Goal: Transaction & Acquisition: Purchase product/service

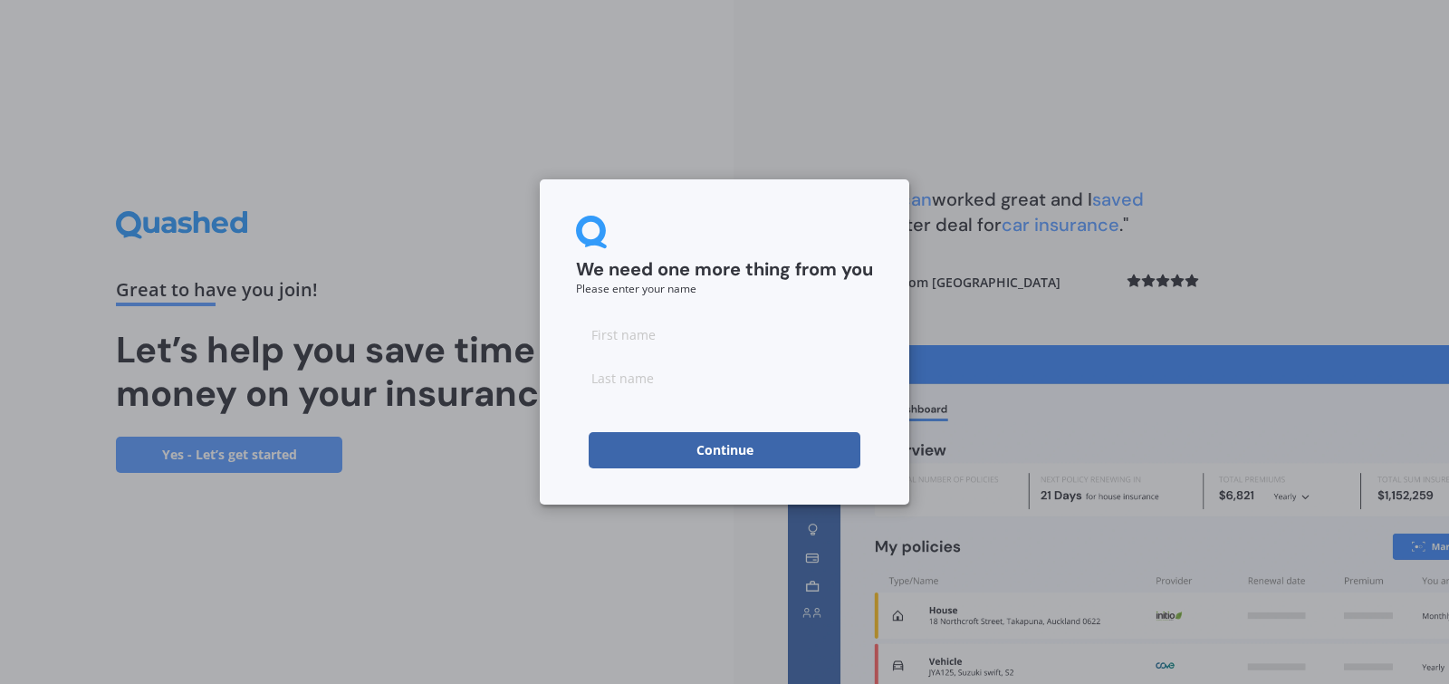
click at [665, 337] on input at bounding box center [724, 334] width 297 height 36
type input "[PERSON_NAME]"
click at [650, 448] on button "Continue" at bounding box center [724, 450] width 272 height 36
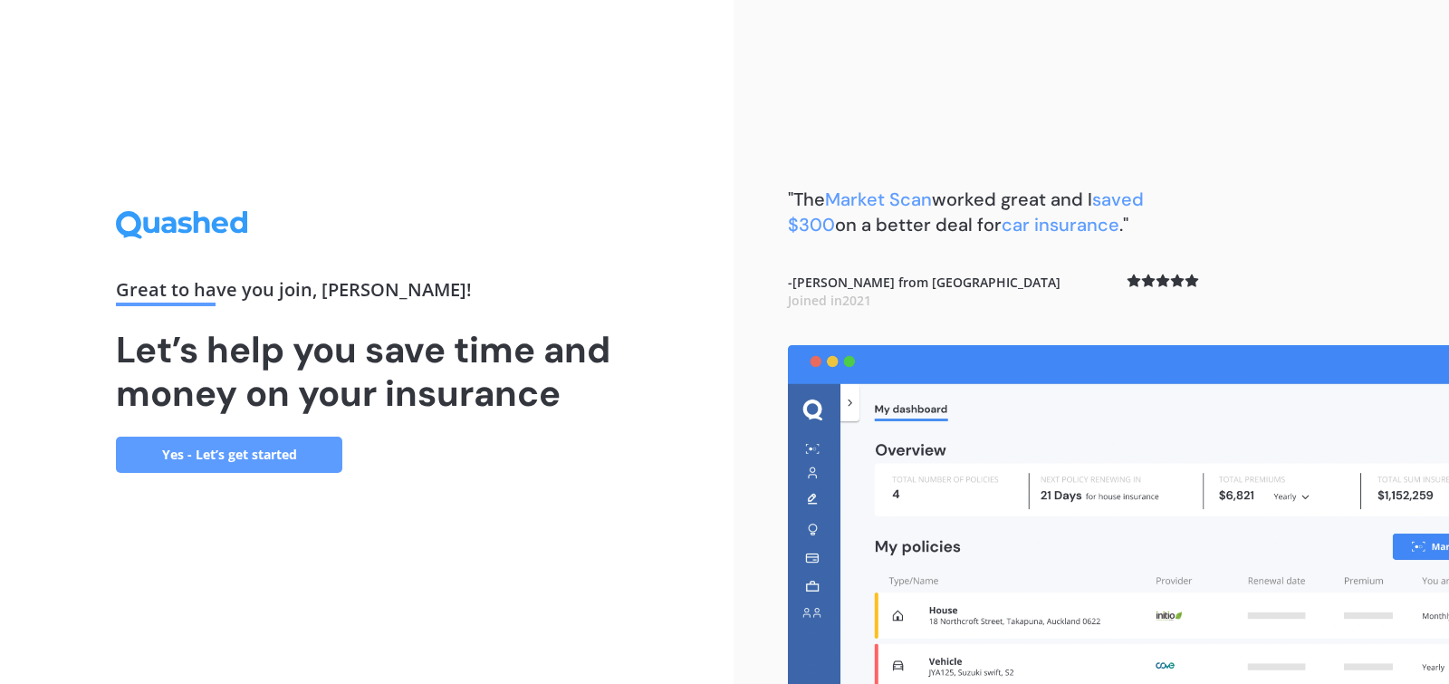
click at [255, 455] on link "Yes - Let’s get started" at bounding box center [229, 454] width 226 height 36
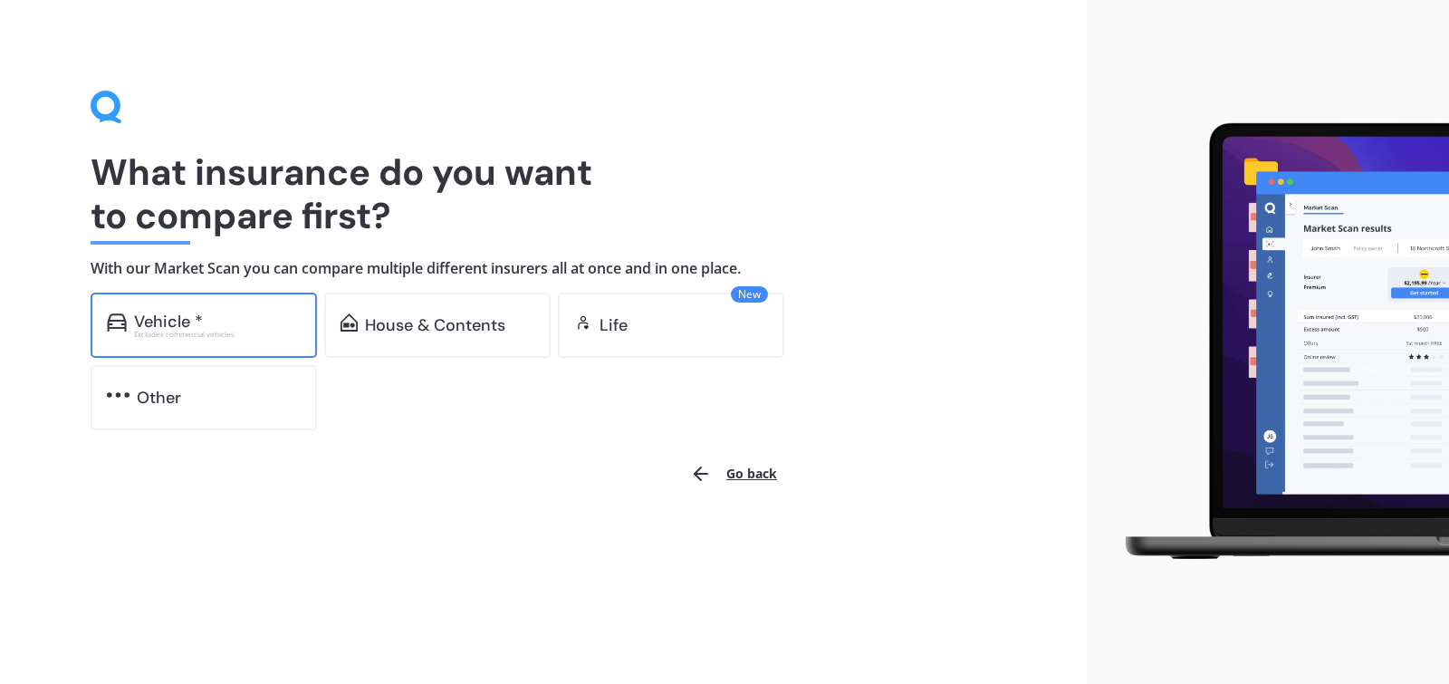
click at [150, 321] on div "Vehicle *" at bounding box center [168, 321] width 69 height 18
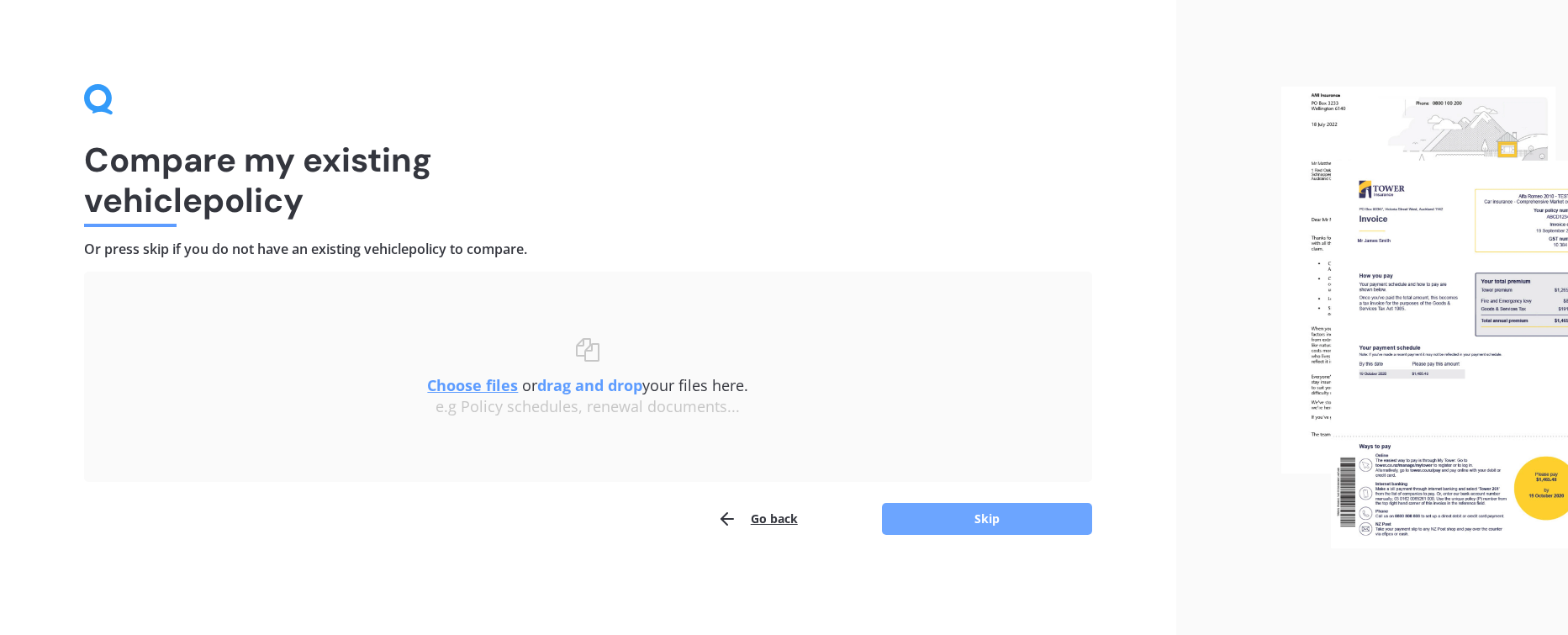
click at [989, 525] on button "Skip" at bounding box center [987, 518] width 210 height 32
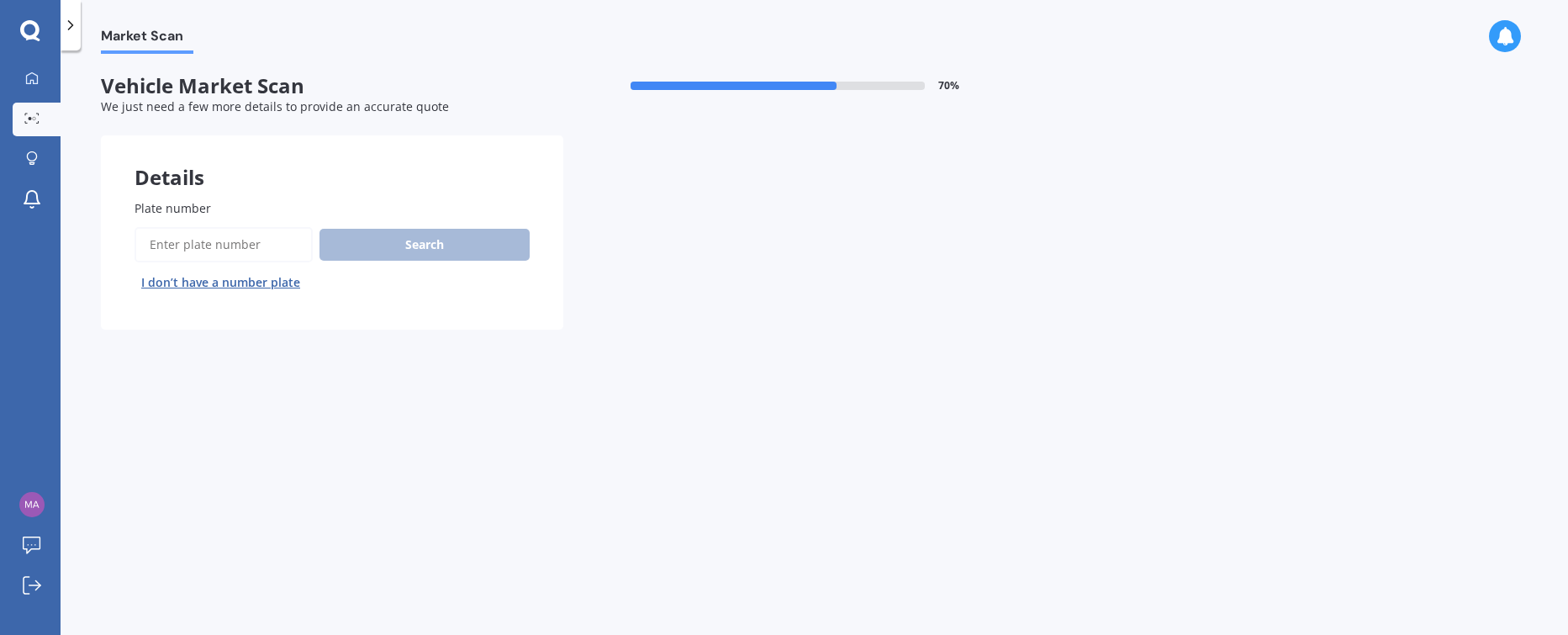
click at [180, 235] on input "Plate number" at bounding box center [224, 244] width 178 height 35
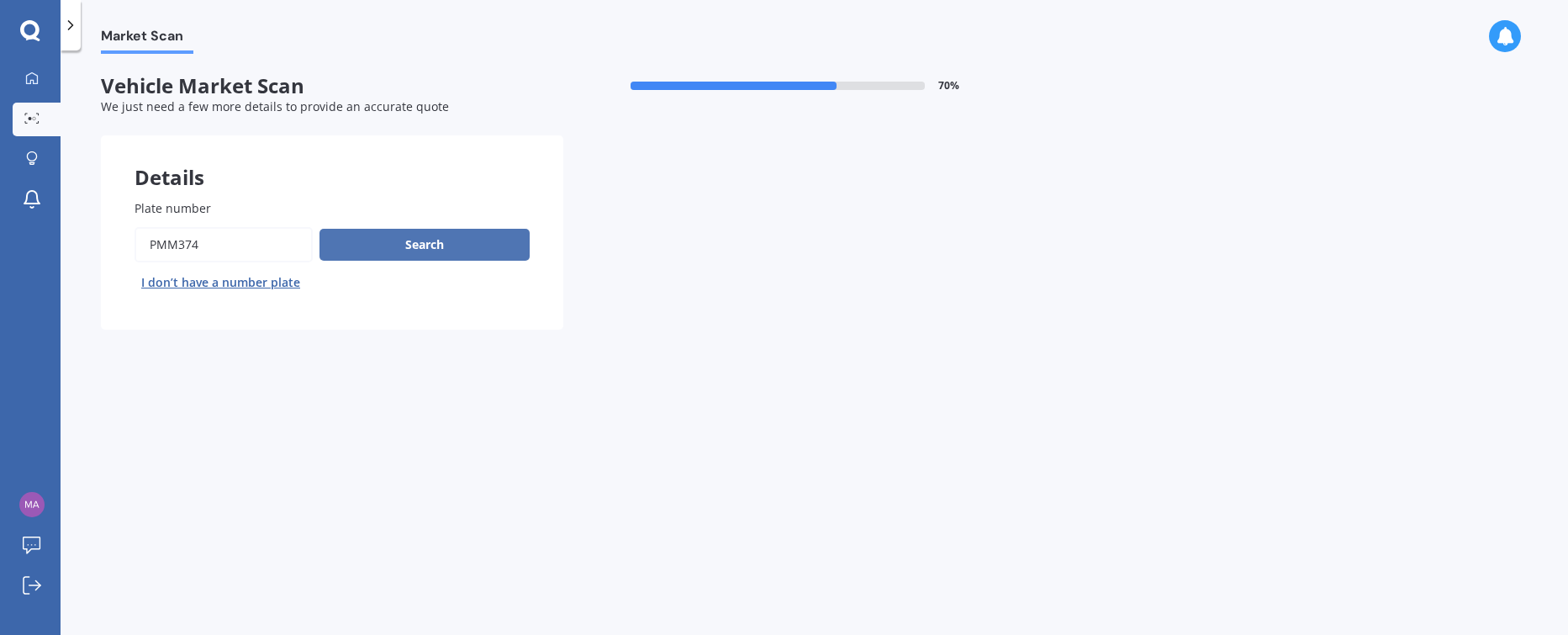
type input "PMM374"
click at [443, 242] on button "Search" at bounding box center [425, 244] width 210 height 32
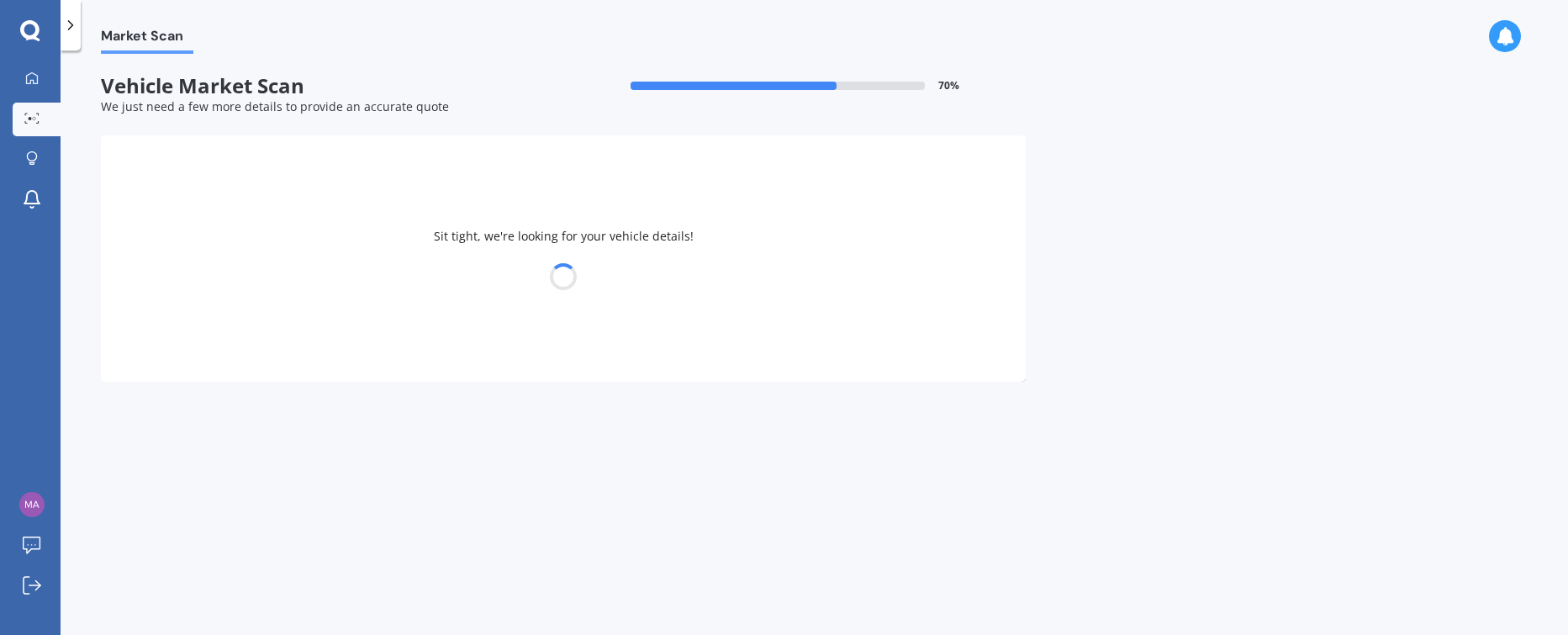
select select "JAGUAR"
select select "XF"
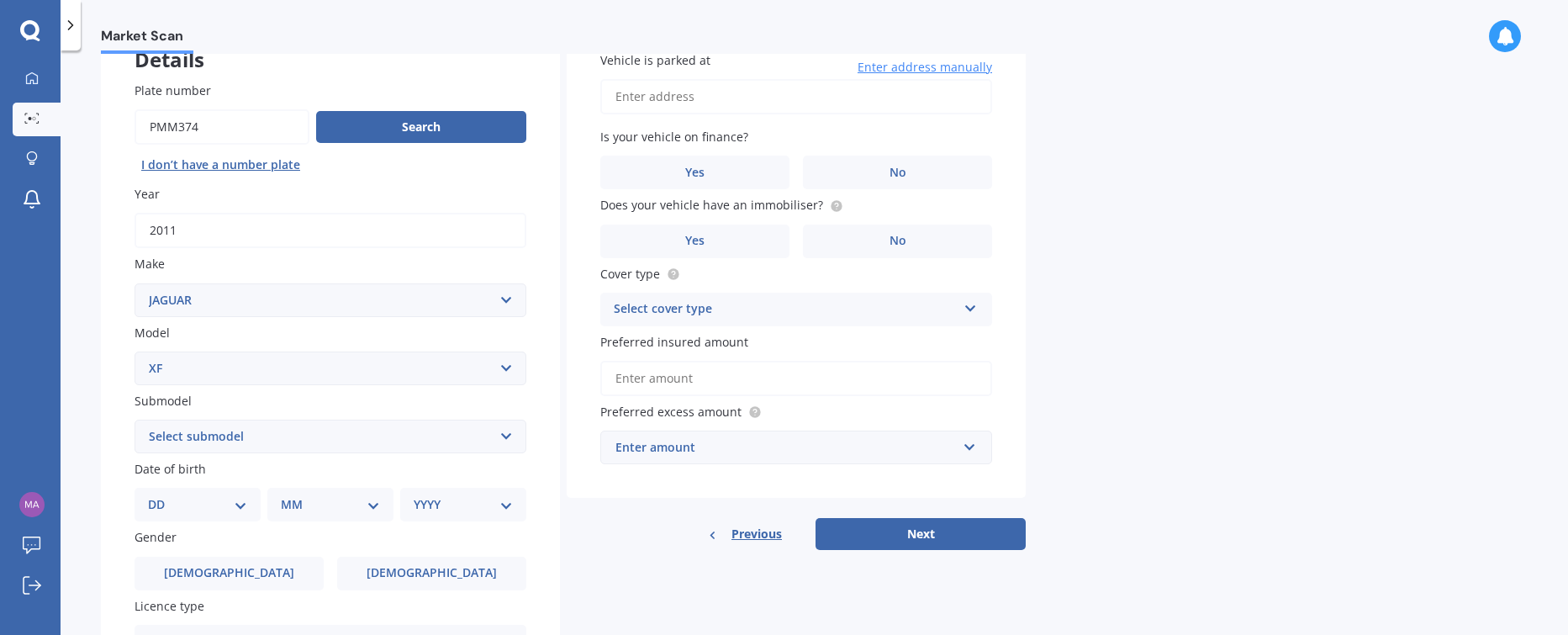
scroll to position [123, 0]
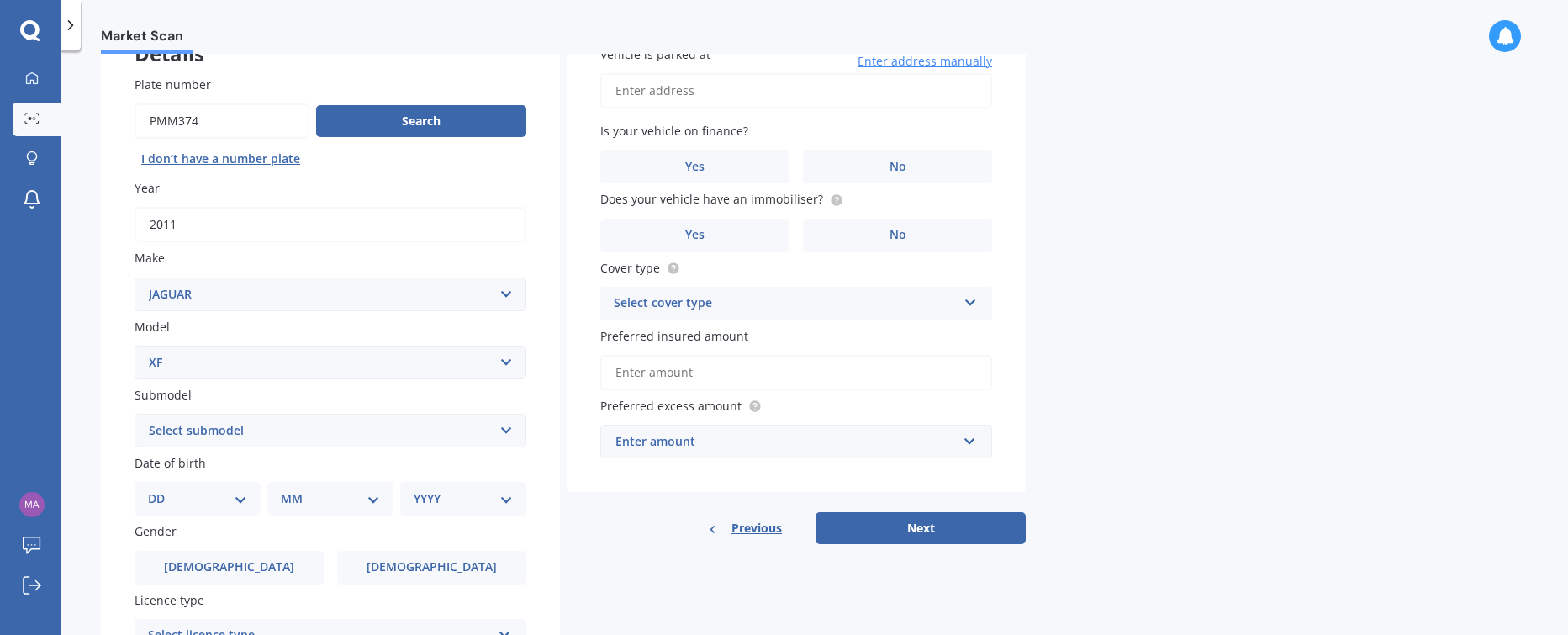
click at [507, 428] on select "Select submodel Diesel Petrol SV8" at bounding box center [331, 430] width 392 height 33
select select "DIESEL"
click at [135, 413] on select "Select submodel Diesel Petrol SV8" at bounding box center [331, 430] width 392 height 33
click at [238, 495] on select "DD 01 02 03 04 05 06 07 08 09 10 11 12 13 14 15 16 17 18 19 20 21 22 23 24 25 2…" at bounding box center [197, 499] width 99 height 19
select select "18"
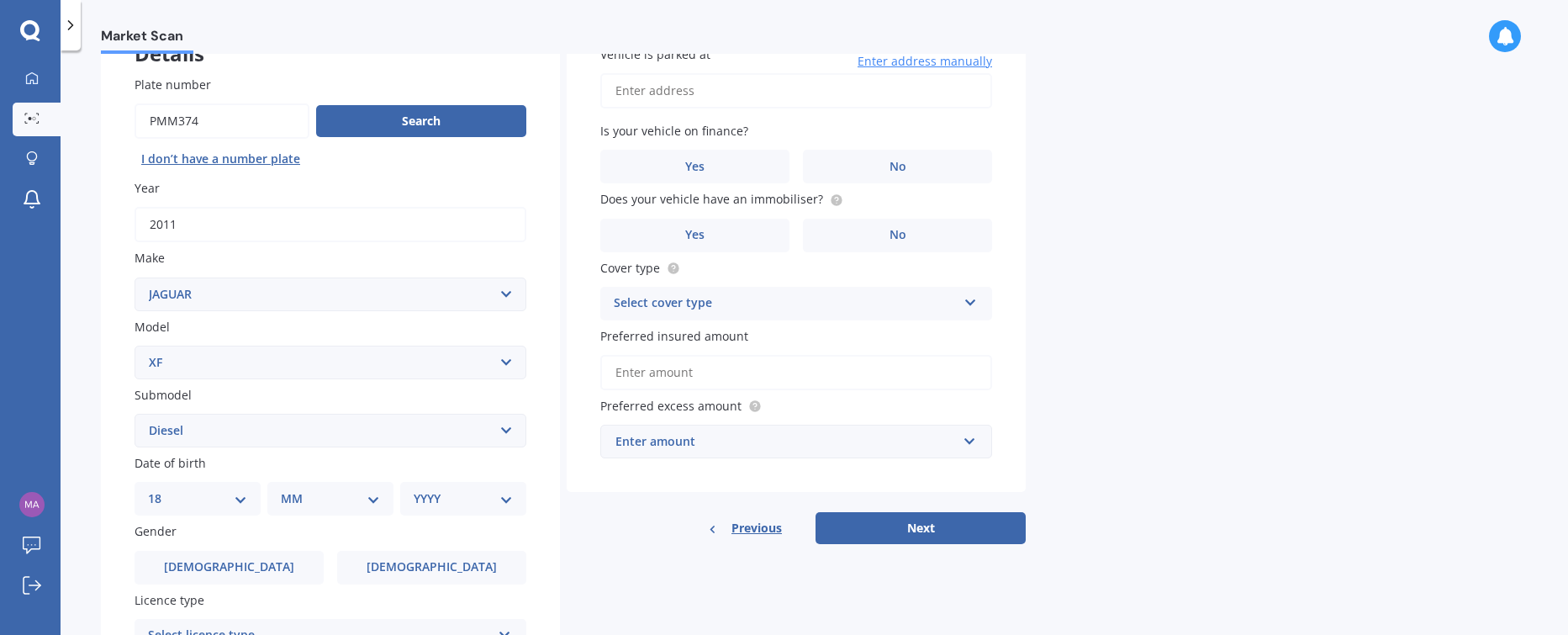
click at [161, 489] on select "DD 01 02 03 04 05 06 07 08 09 10 11 12 13 14 15 16 17 18 19 20 21 22 23 24 25 2…" at bounding box center [197, 499] width 99 height 19
click at [372, 494] on select "MM 01 02 03 04 05 06 07 08 09 10 11 12" at bounding box center [334, 499] width 93 height 19
select select "03"
click at [288, 489] on select "MM 01 02 03 04 05 06 07 08 09 10 11 12" at bounding box center [334, 499] width 93 height 19
click at [494, 494] on select "YYYY 2025 2024 2023 2022 2021 2020 2019 2018 2017 2016 2015 2014 2013 2012 2011…" at bounding box center [460, 499] width 93 height 19
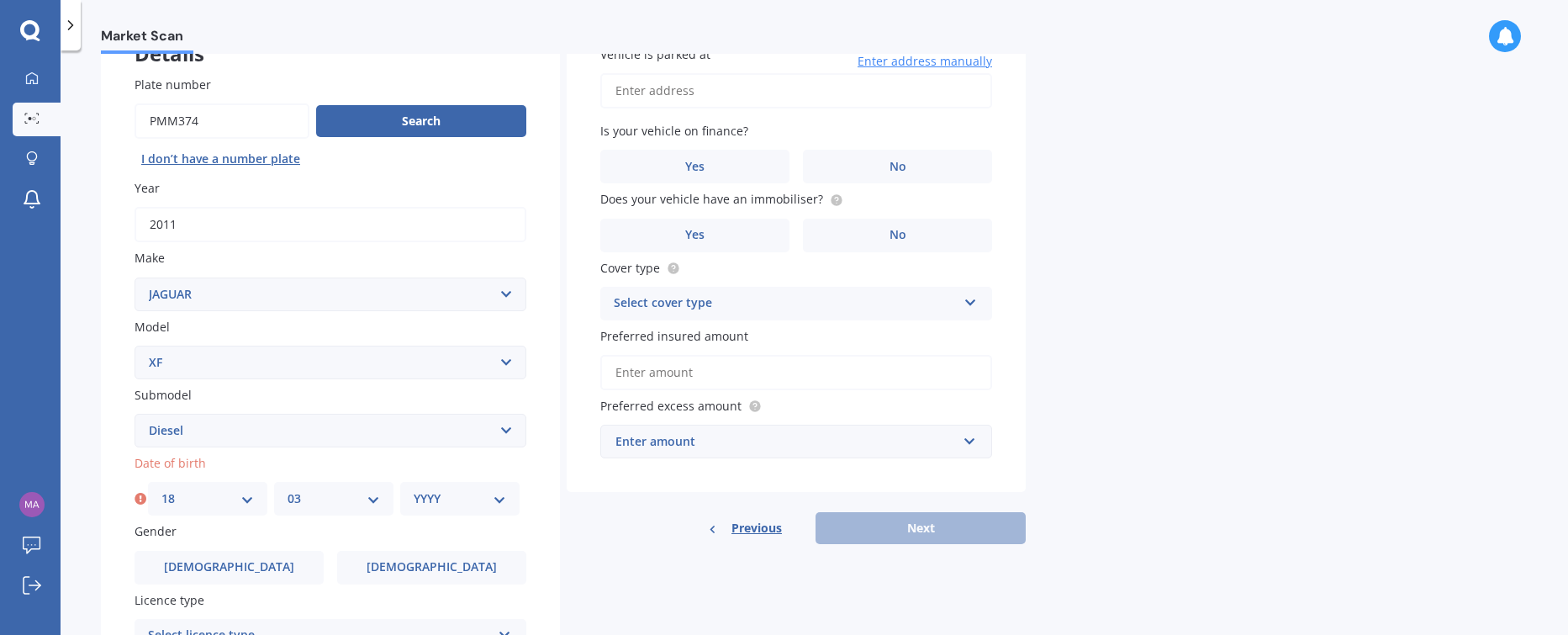
select select "1964"
click at [413, 489] on select "YYYY 2025 2024 2023 2022 2021 2020 2019 2018 2017 2016 2015 2014 2013 2012 2011…" at bounding box center [460, 499] width 93 height 19
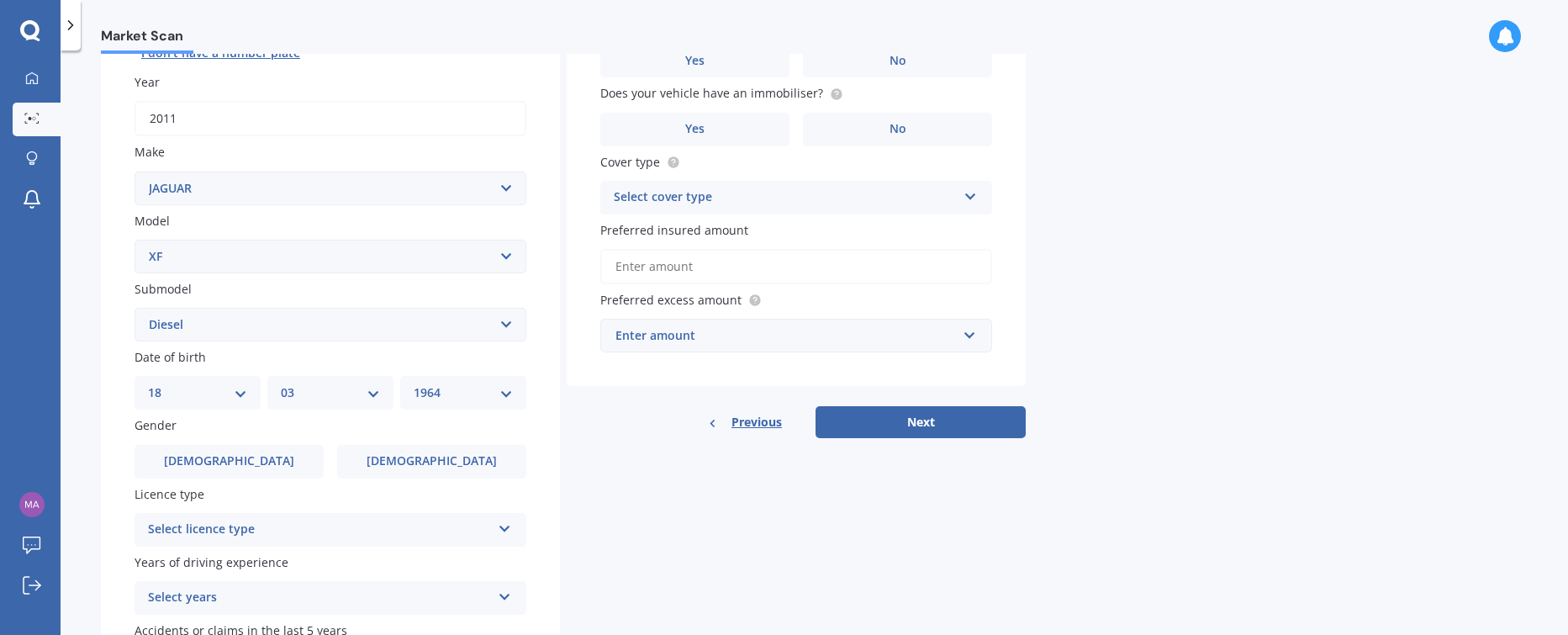
scroll to position [234, 0]
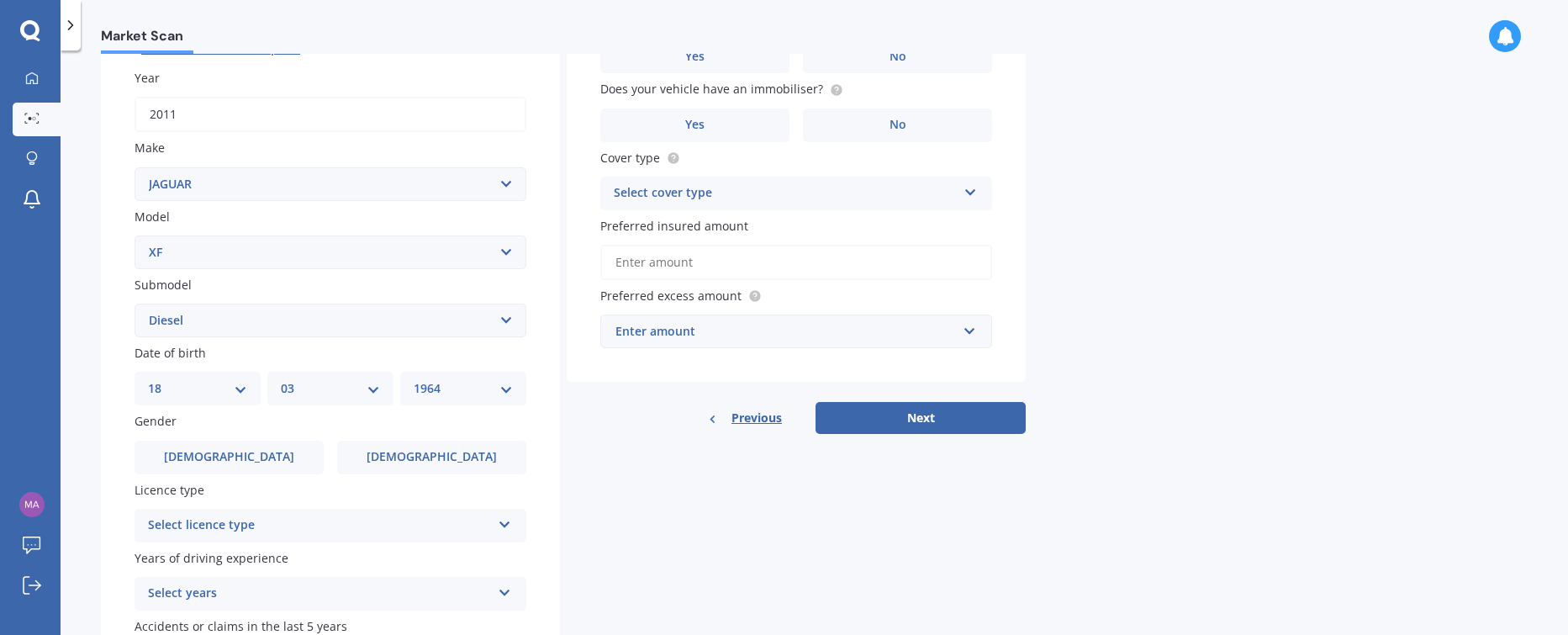
click at [506, 521] on icon at bounding box center [504, 521] width 14 height 12
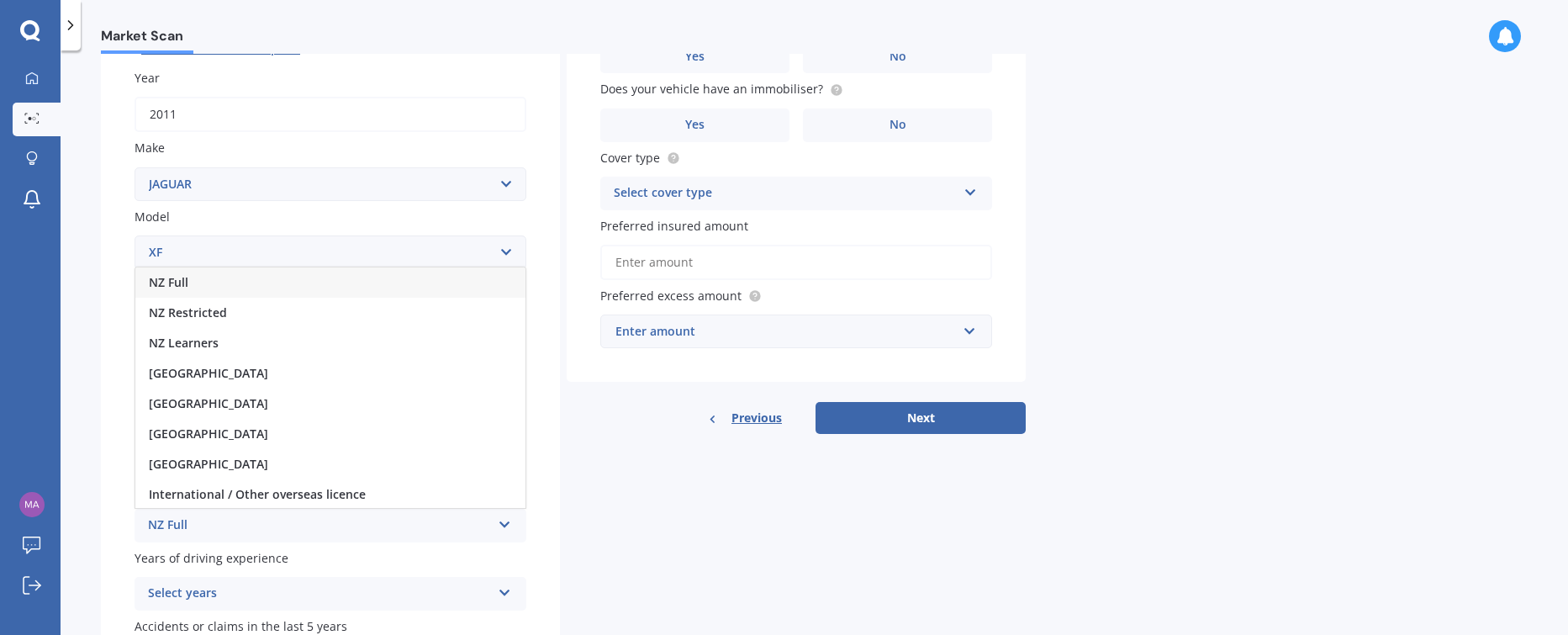
click at [157, 274] on span "NZ Full" at bounding box center [168, 281] width 40 height 16
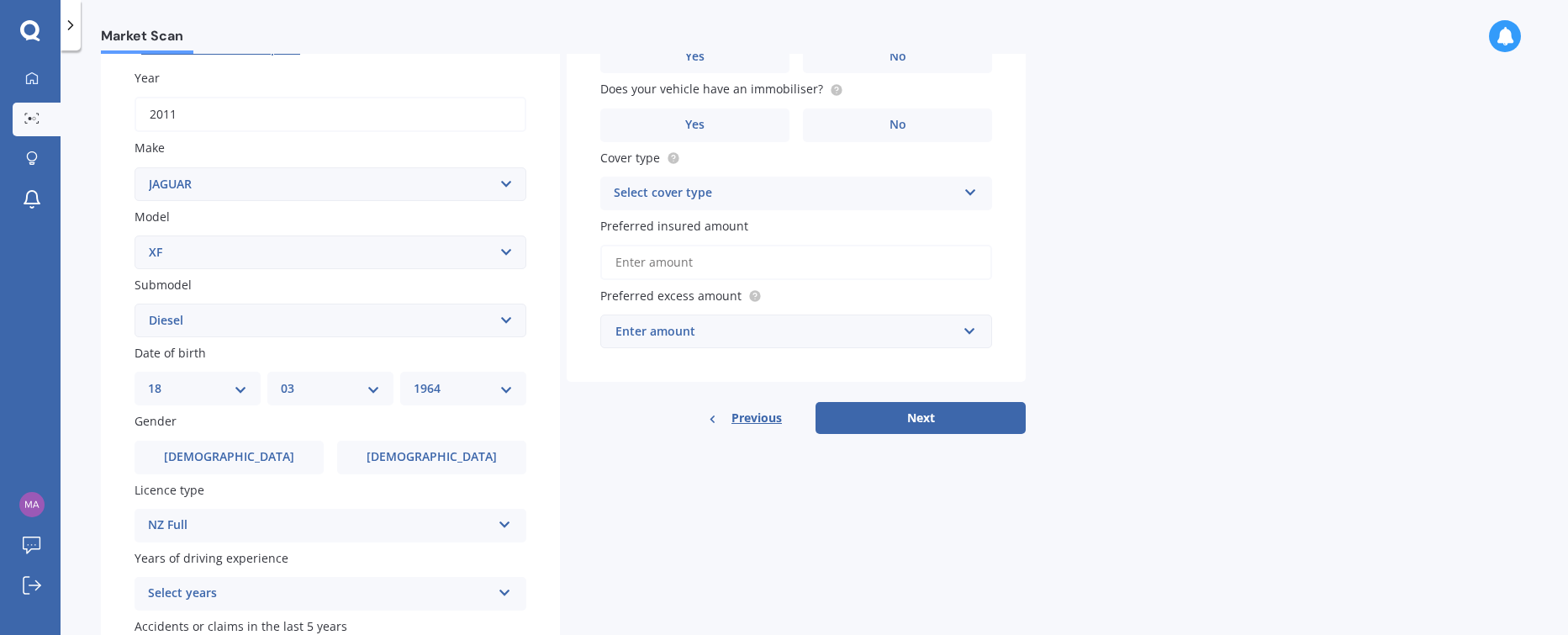
scroll to position [351, 0]
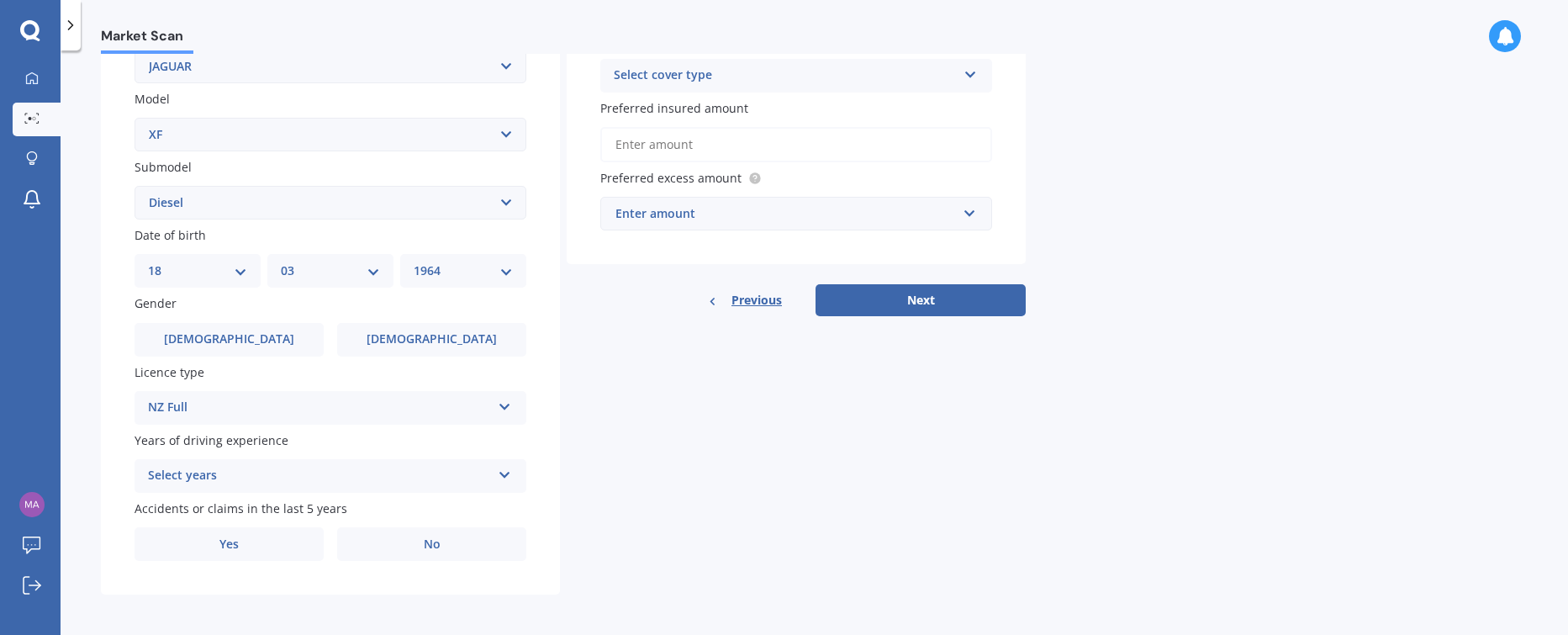
click at [508, 470] on icon at bounding box center [504, 472] width 14 height 12
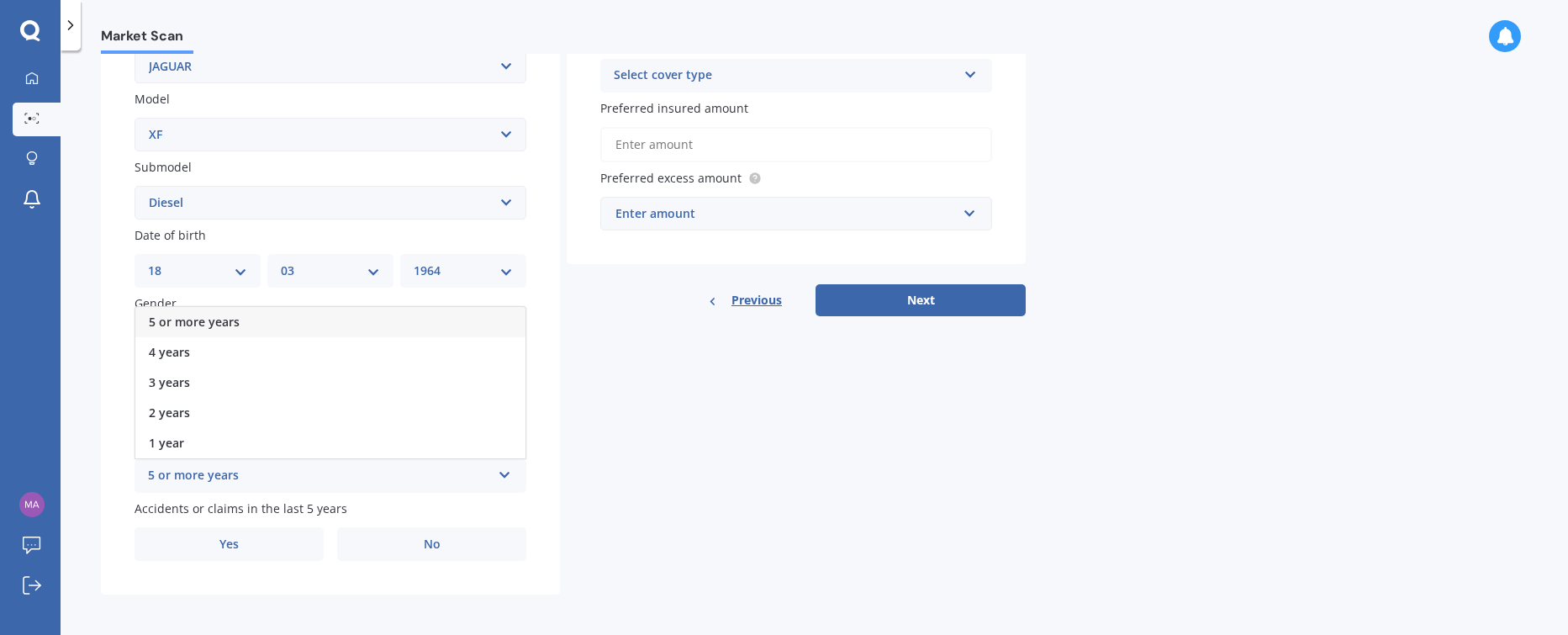
click at [204, 473] on div "5 or more years" at bounding box center [319, 476] width 343 height 20
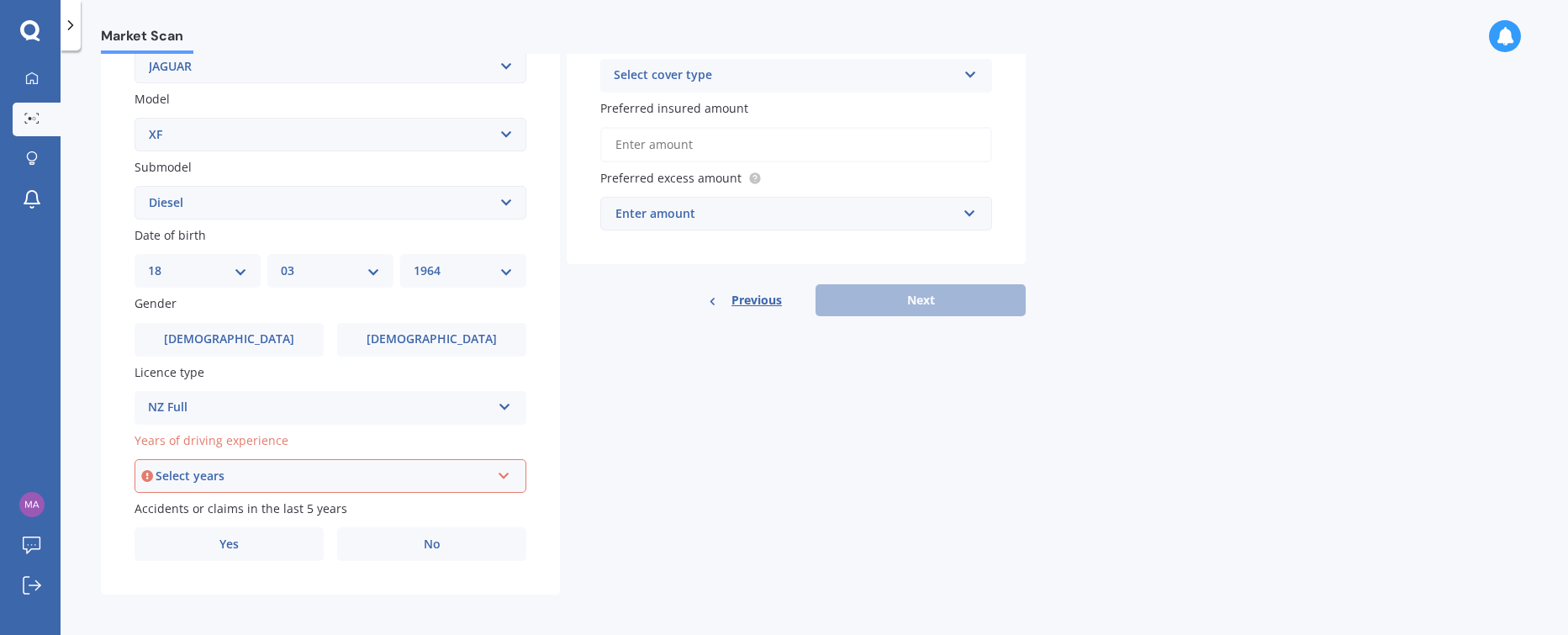
click at [204, 473] on div "Select years" at bounding box center [322, 475] width 334 height 19
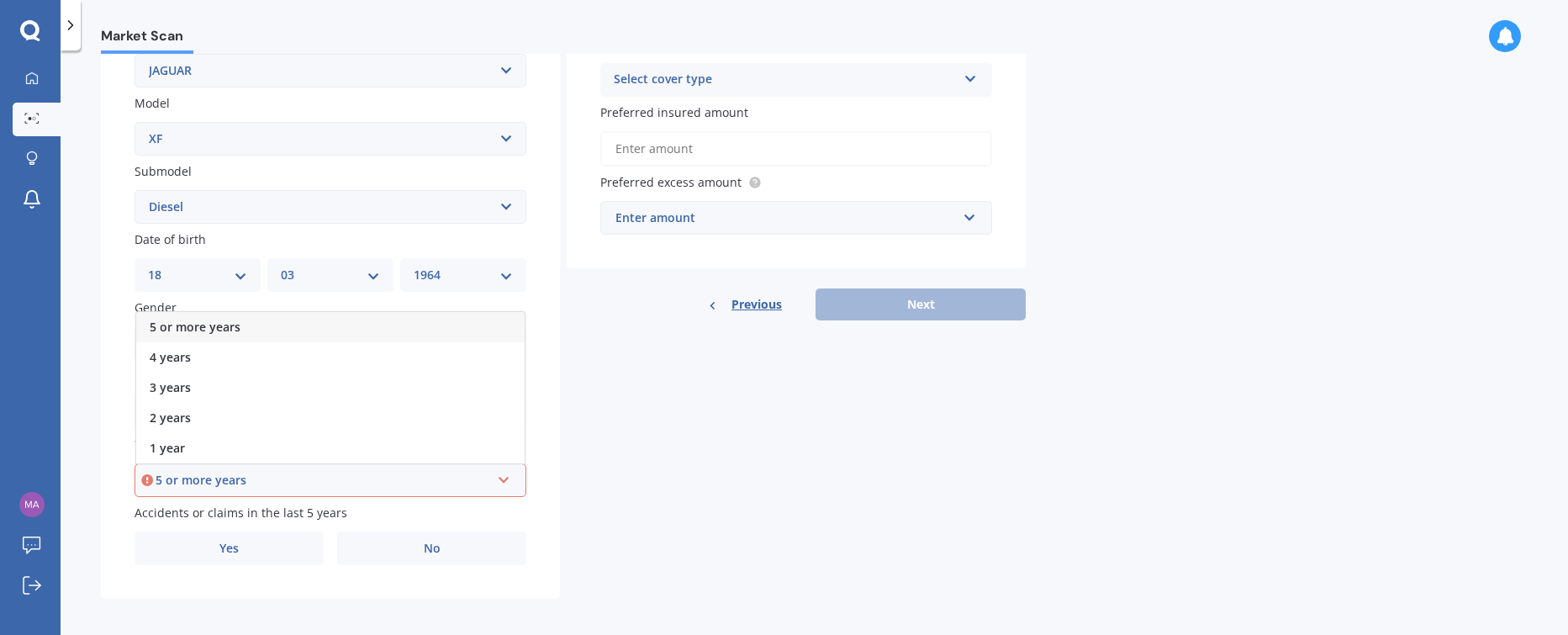
click at [181, 324] on span "5 or more years" at bounding box center [195, 326] width 91 height 16
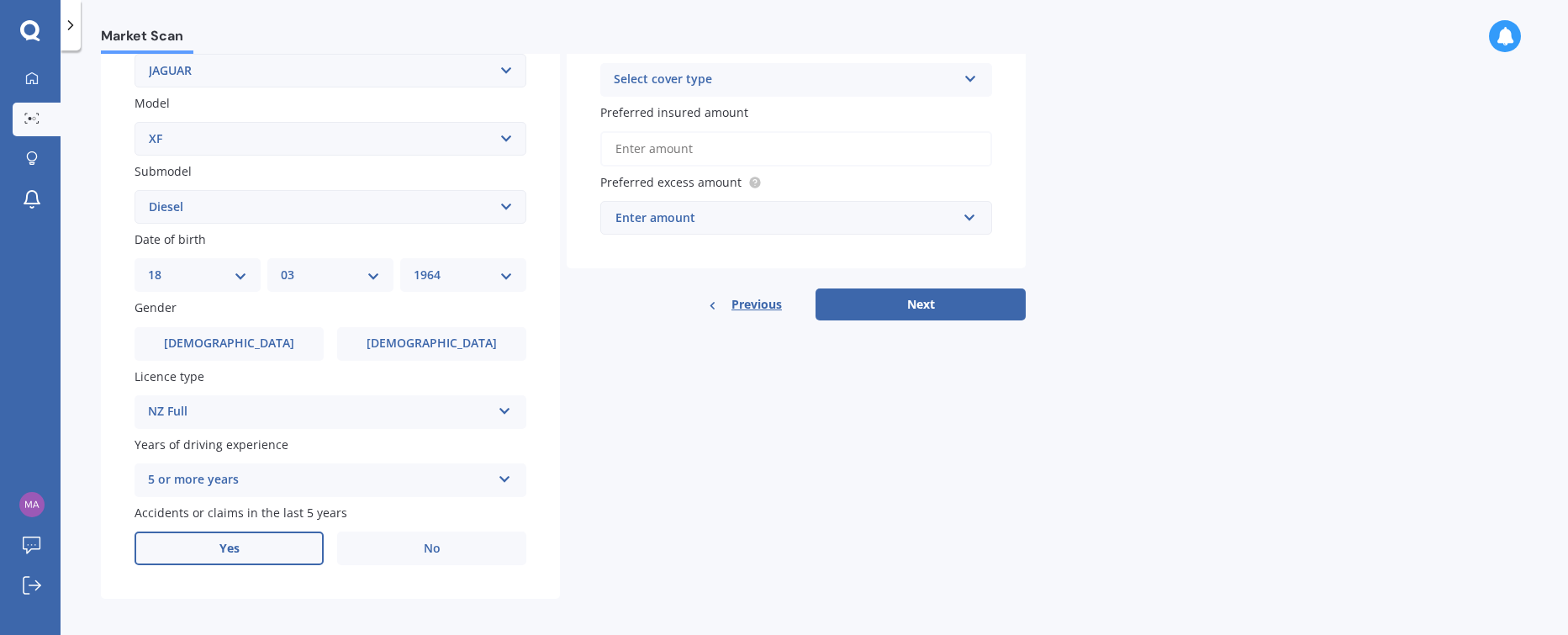
click at [227, 543] on span "Yes" at bounding box center [229, 548] width 20 height 14
click at [0, 0] on input "Yes" at bounding box center [0, 0] width 0 height 0
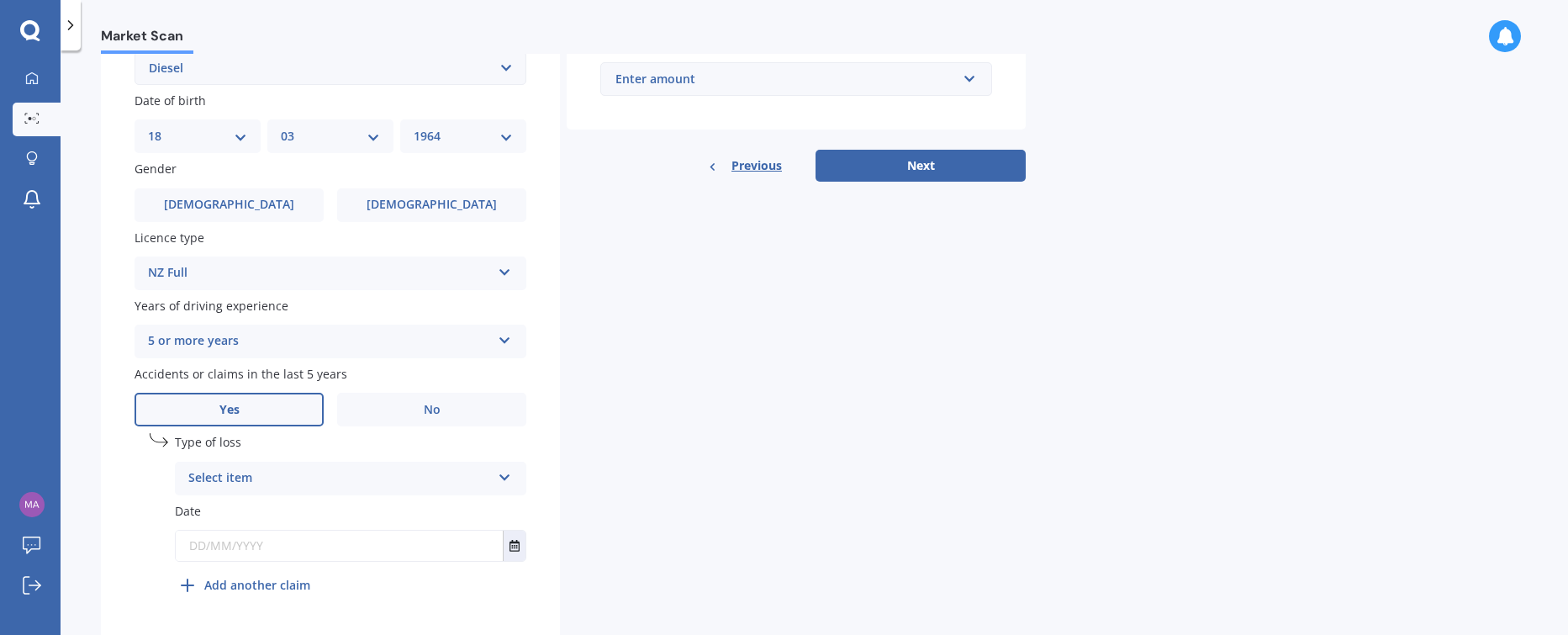
scroll to position [521, 0]
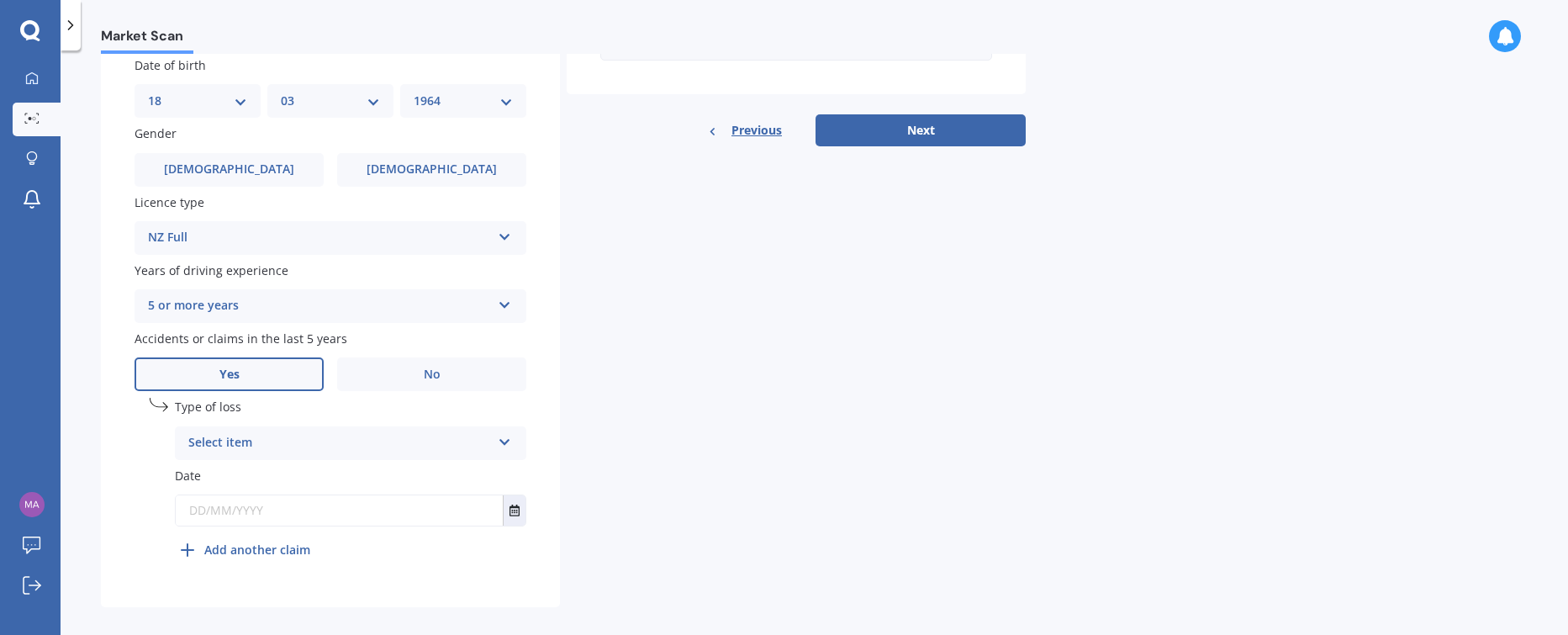
click at [506, 438] on icon at bounding box center [504, 438] width 14 height 12
click at [238, 470] on span "At fault accident" at bounding box center [237, 474] width 95 height 16
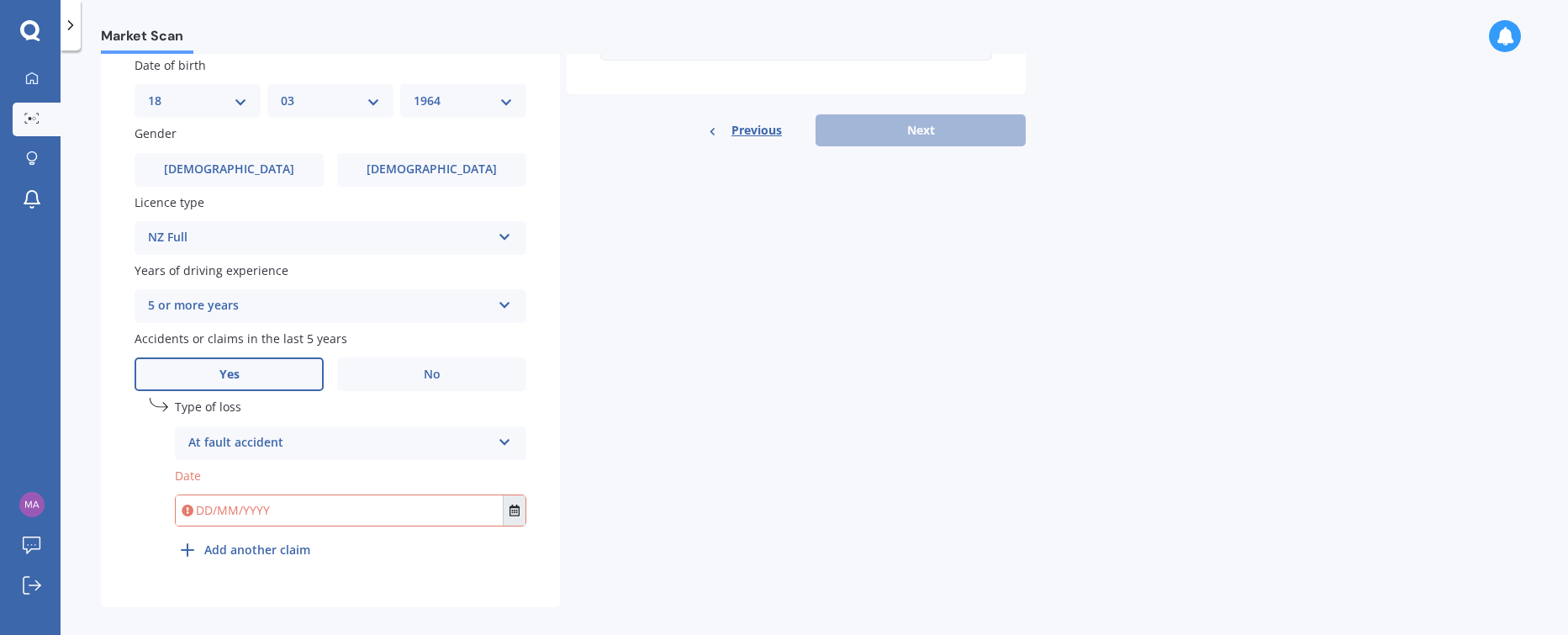
click at [513, 509] on icon "Select date" at bounding box center [515, 510] width 10 height 12
click at [518, 508] on icon "Select date" at bounding box center [515, 510] width 10 height 12
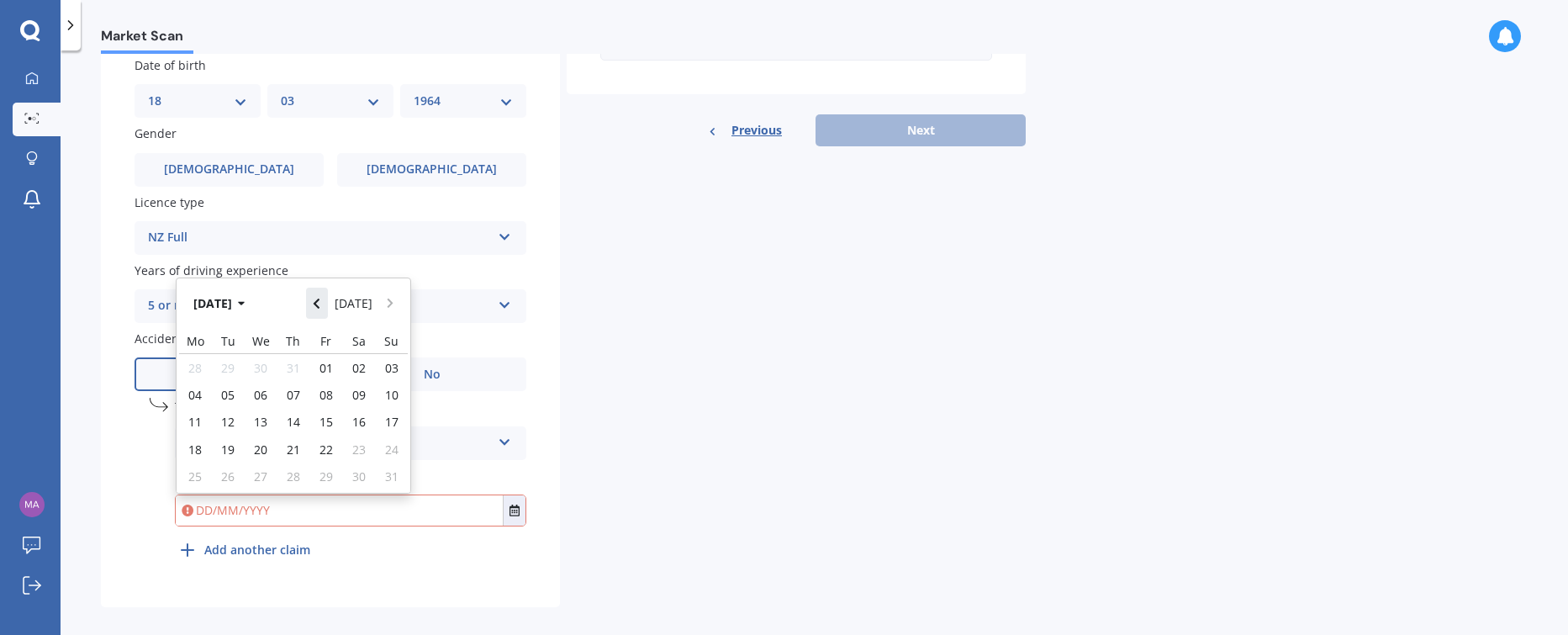
click at [320, 299] on icon "Navigate back" at bounding box center [317, 303] width 6 height 10
click at [320, 299] on icon "Navigate back" at bounding box center [317, 298] width 7 height 12
click at [320, 299] on icon "Navigate back" at bounding box center [317, 303] width 6 height 10
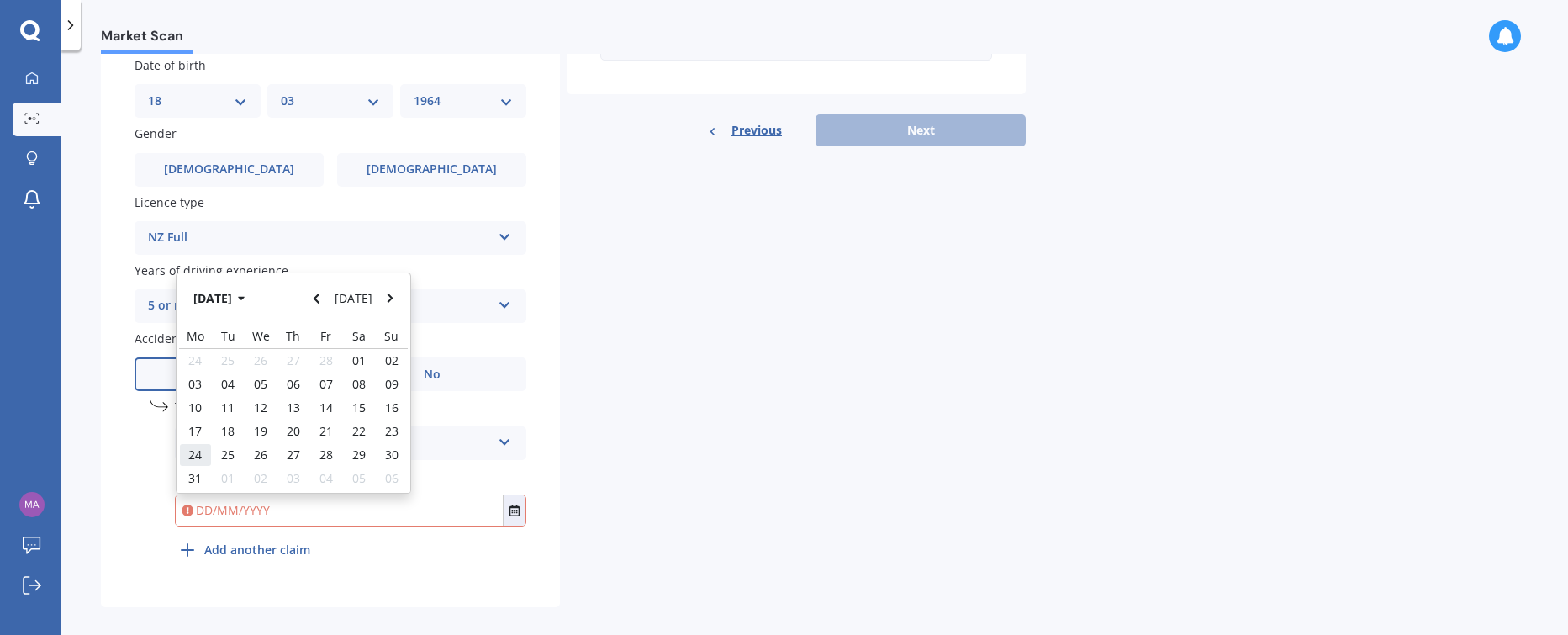
click at [200, 451] on span "24" at bounding box center [195, 454] width 13 height 16
type input "[DATE]"
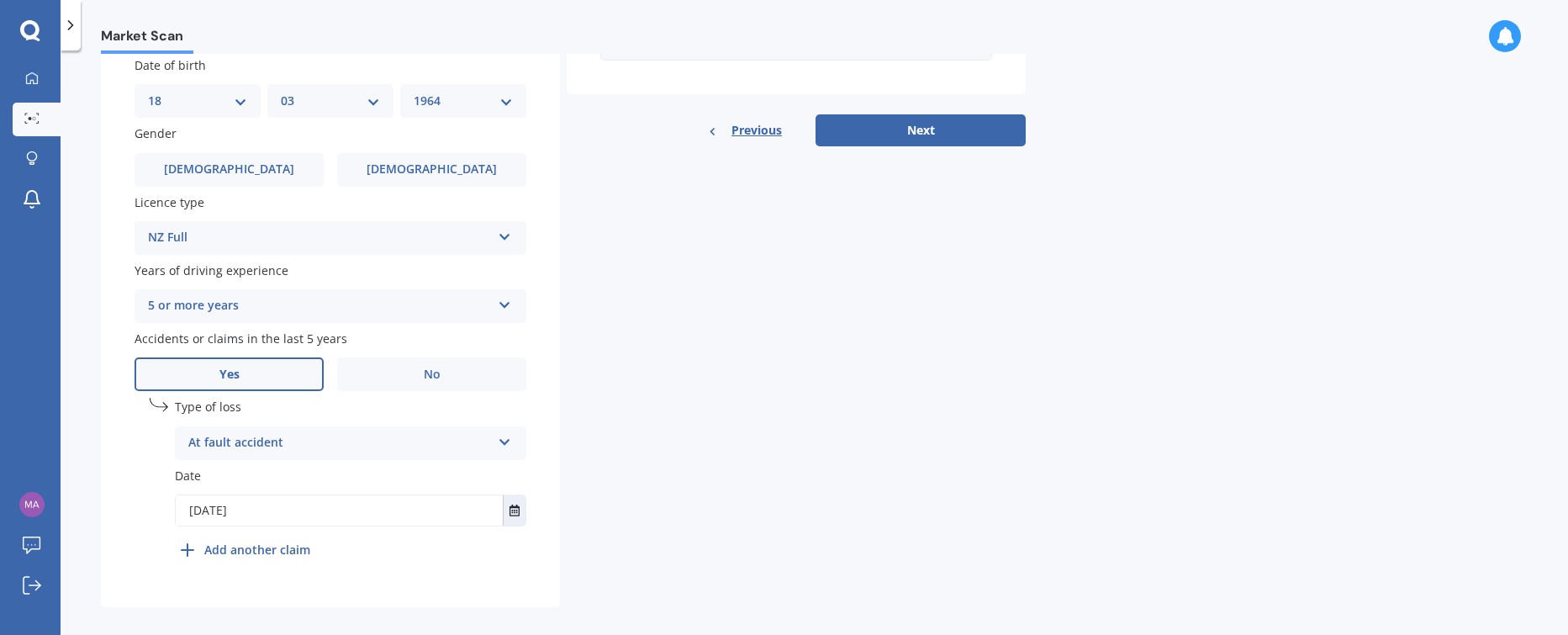
drag, startPoint x: 959, startPoint y: 129, endPoint x: 912, endPoint y: 463, distance: 337.3
click at [957, 136] on button "Next" at bounding box center [921, 130] width 210 height 32
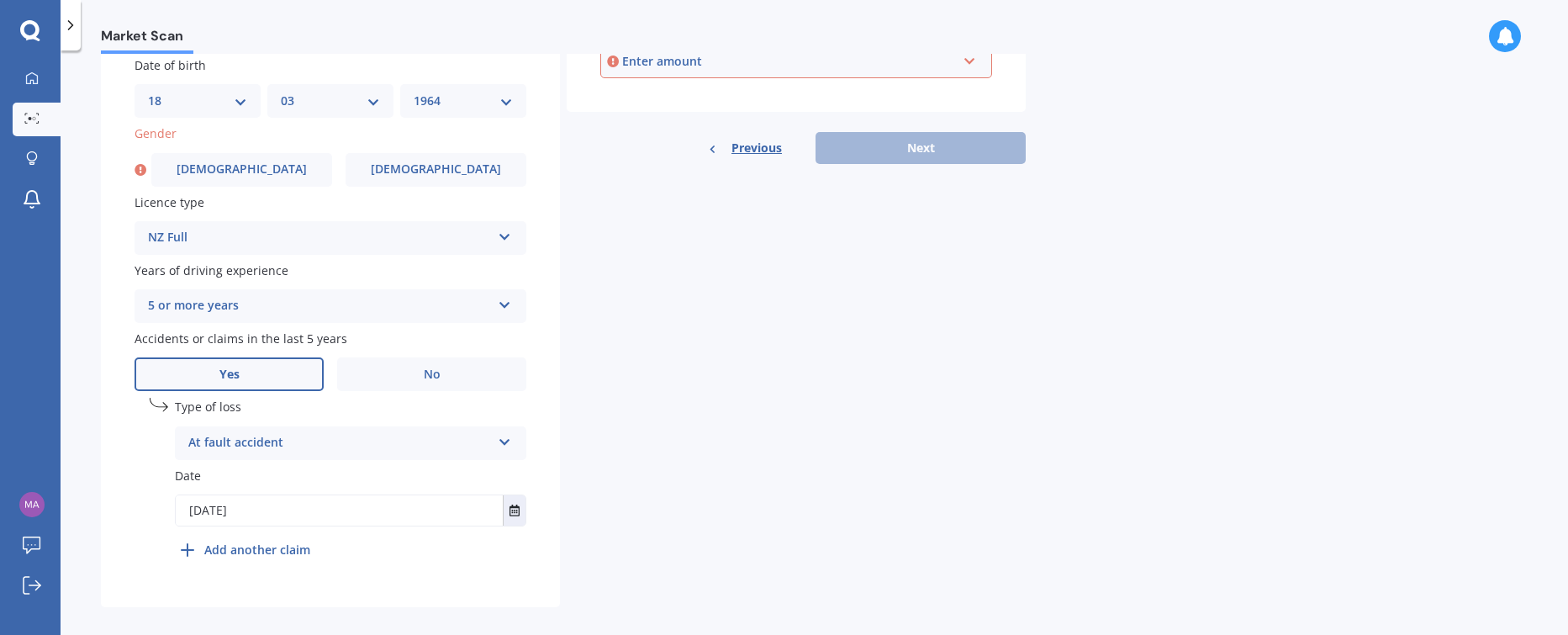
scroll to position [148, 0]
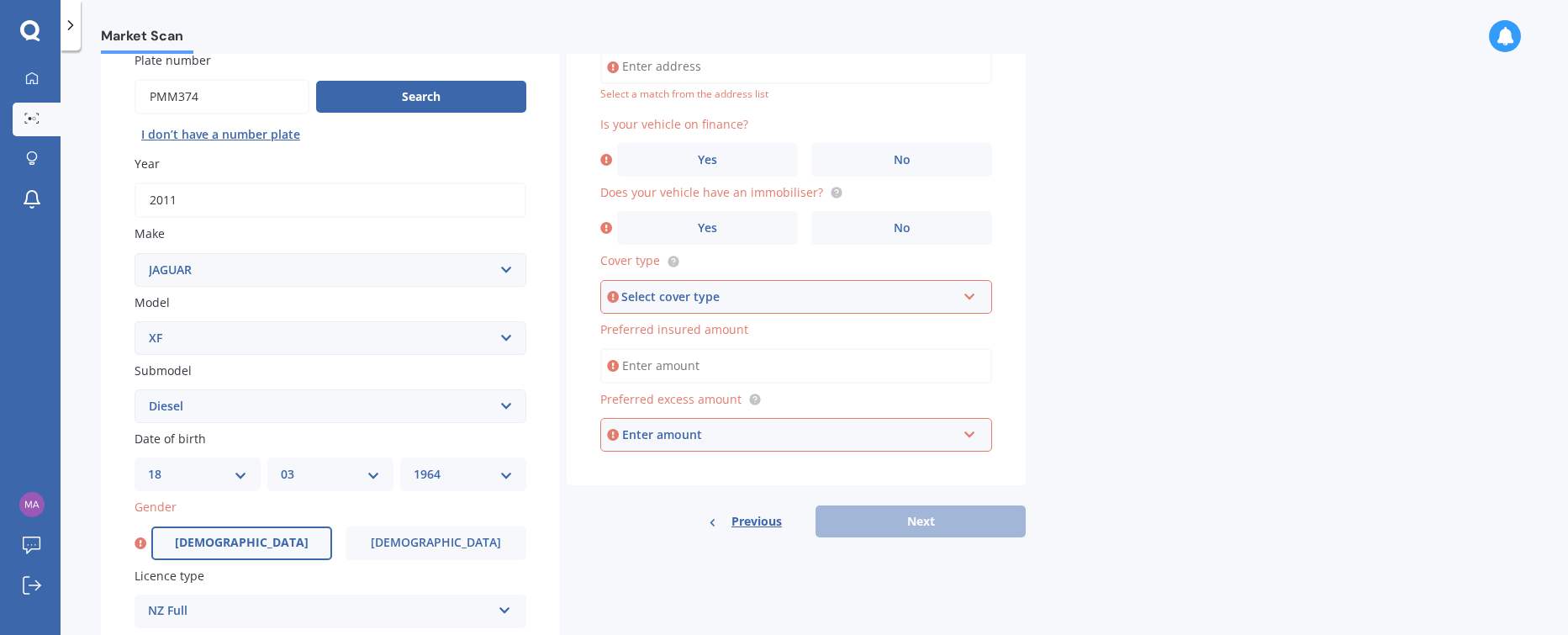
click at [238, 542] on span "[DEMOGRAPHIC_DATA]" at bounding box center [242, 542] width 134 height 14
click at [0, 0] on input "[DEMOGRAPHIC_DATA]" at bounding box center [0, 0] width 0 height 0
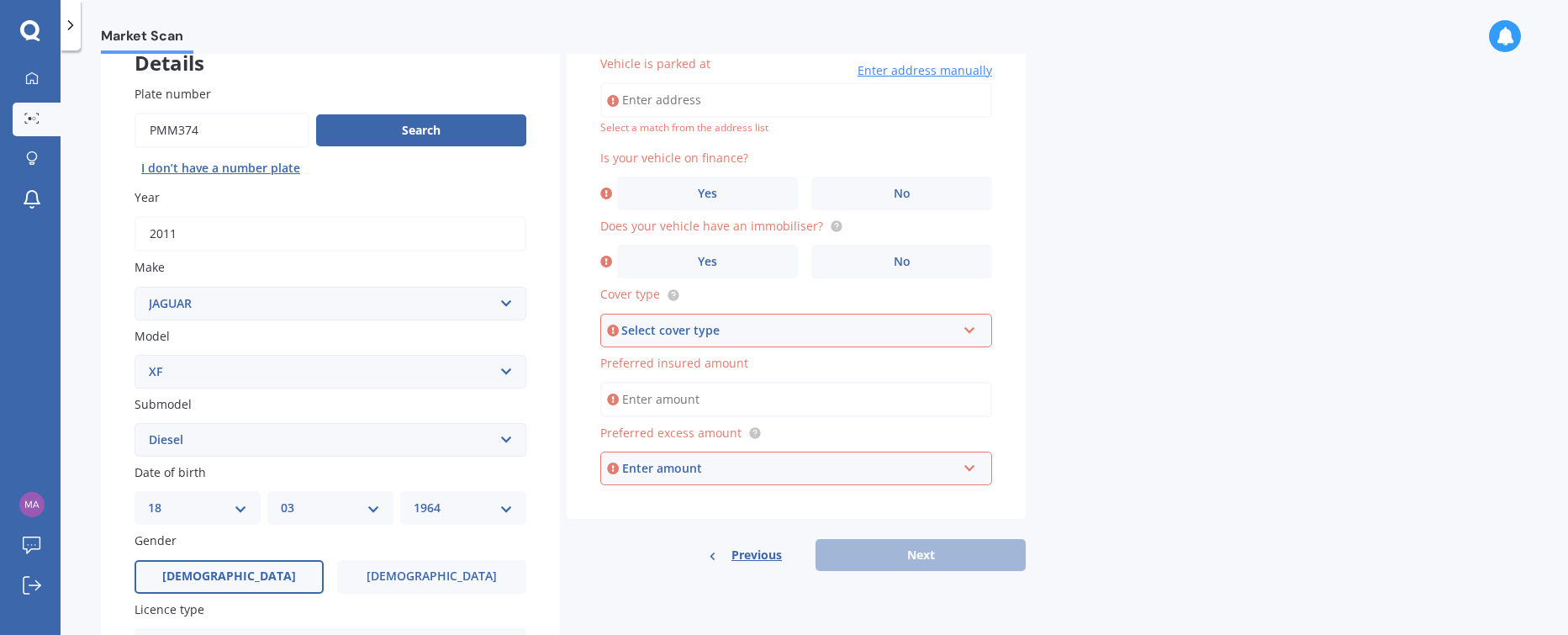
click at [900, 67] on span "Enter address manually" at bounding box center [924, 71] width 135 height 17
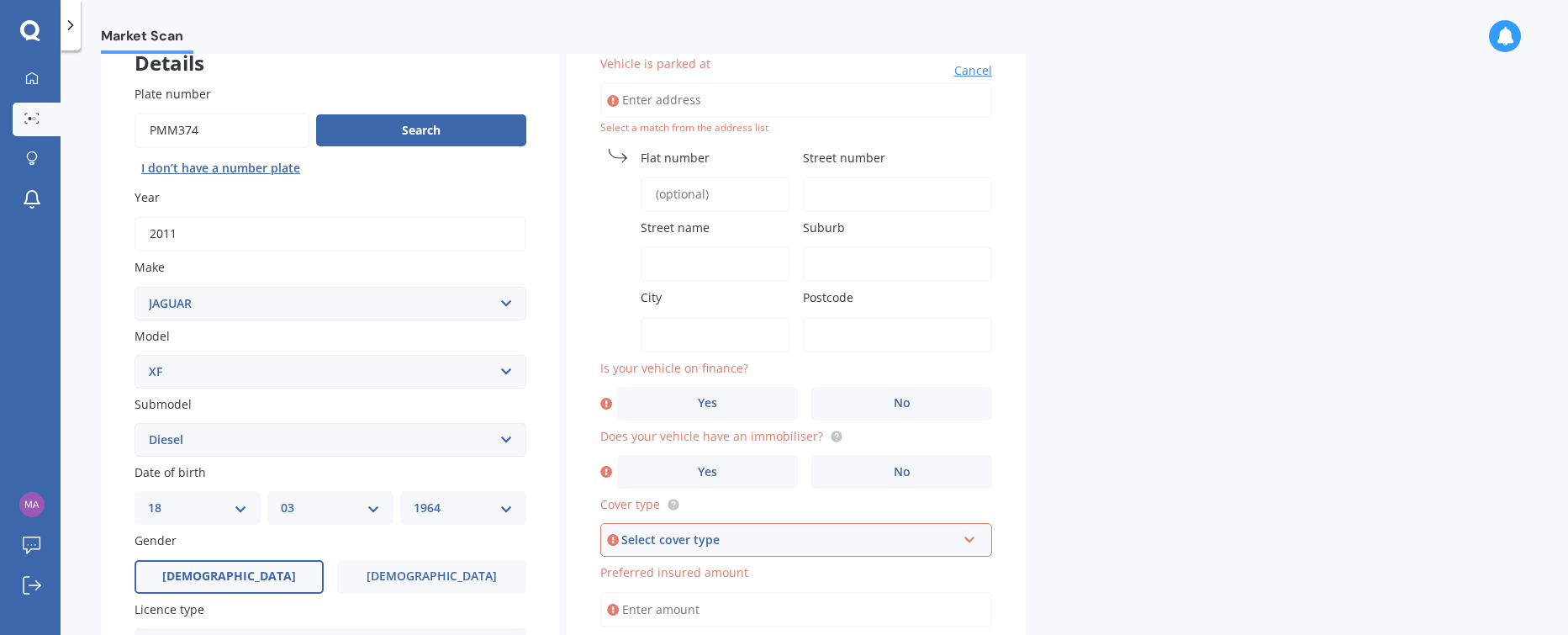
click at [880, 153] on span "Street number" at bounding box center [844, 157] width 83 height 16
click at [880, 176] on input "Street number" at bounding box center [898, 194] width 189 height 35
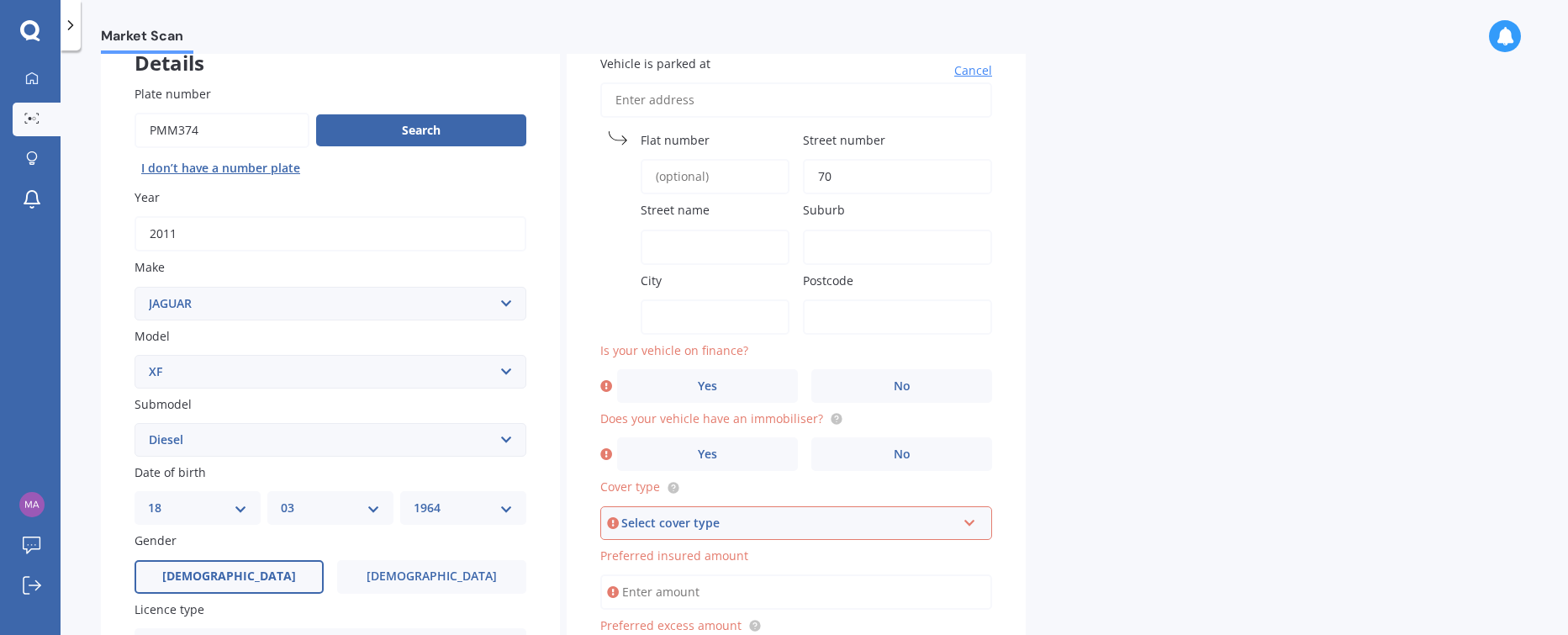
type input "70"
type input "[GEOGRAPHIC_DATA]"
type input "[STREET_ADDRESS]"
type input "Papakura"
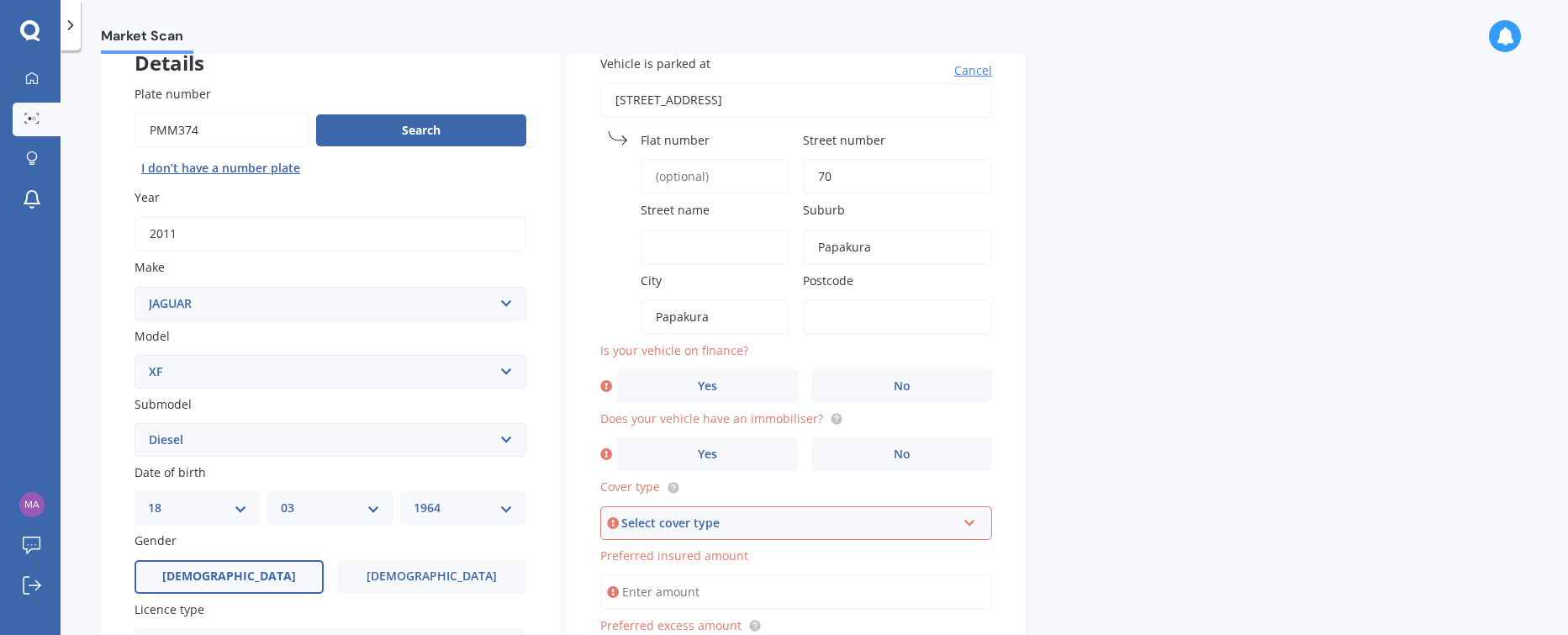
type input "2585"
click at [920, 386] on label "No" at bounding box center [902, 385] width 181 height 33
click at [0, 0] on input "No" at bounding box center [0, 0] width 0 height 0
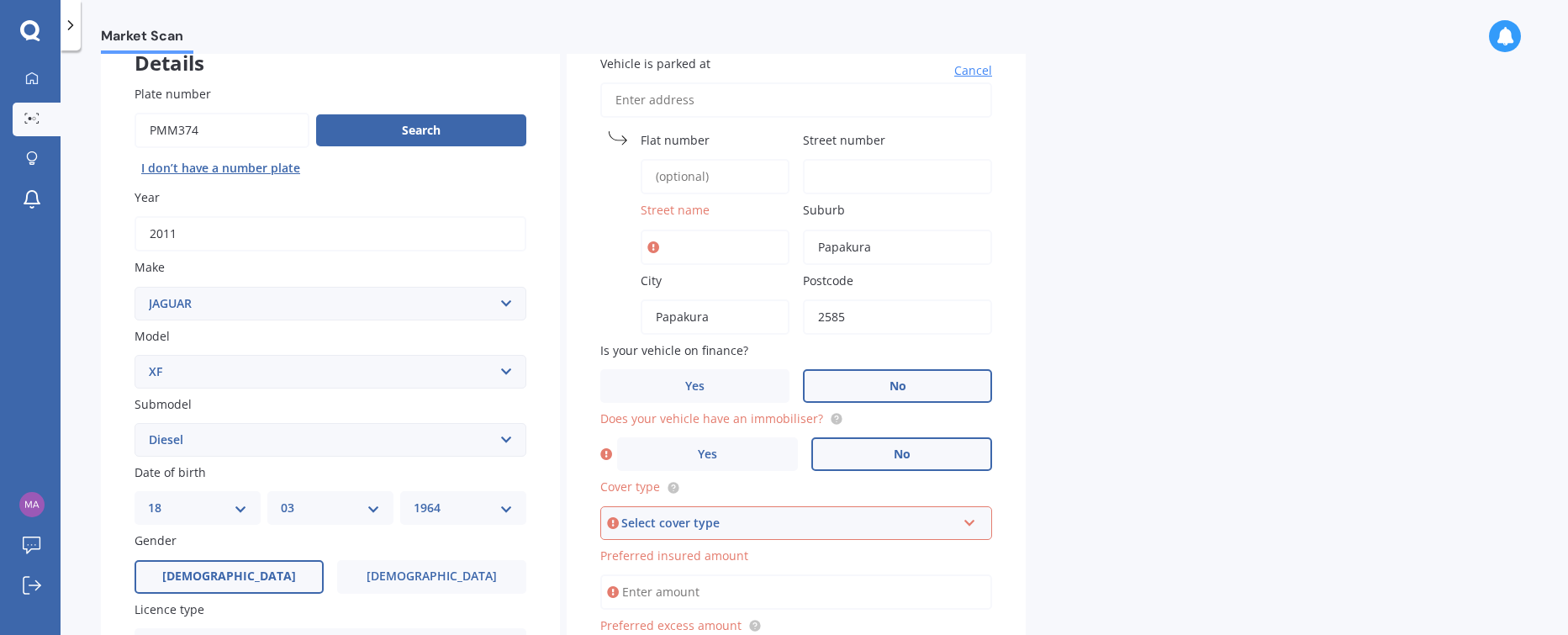
click at [890, 457] on label "No" at bounding box center [902, 454] width 181 height 33
click at [0, 0] on input "No" at bounding box center [0, 0] width 0 height 0
click at [977, 514] on div "Select cover type Comprehensive Third Party, Fire & Theft Third Party" at bounding box center [796, 523] width 392 height 33
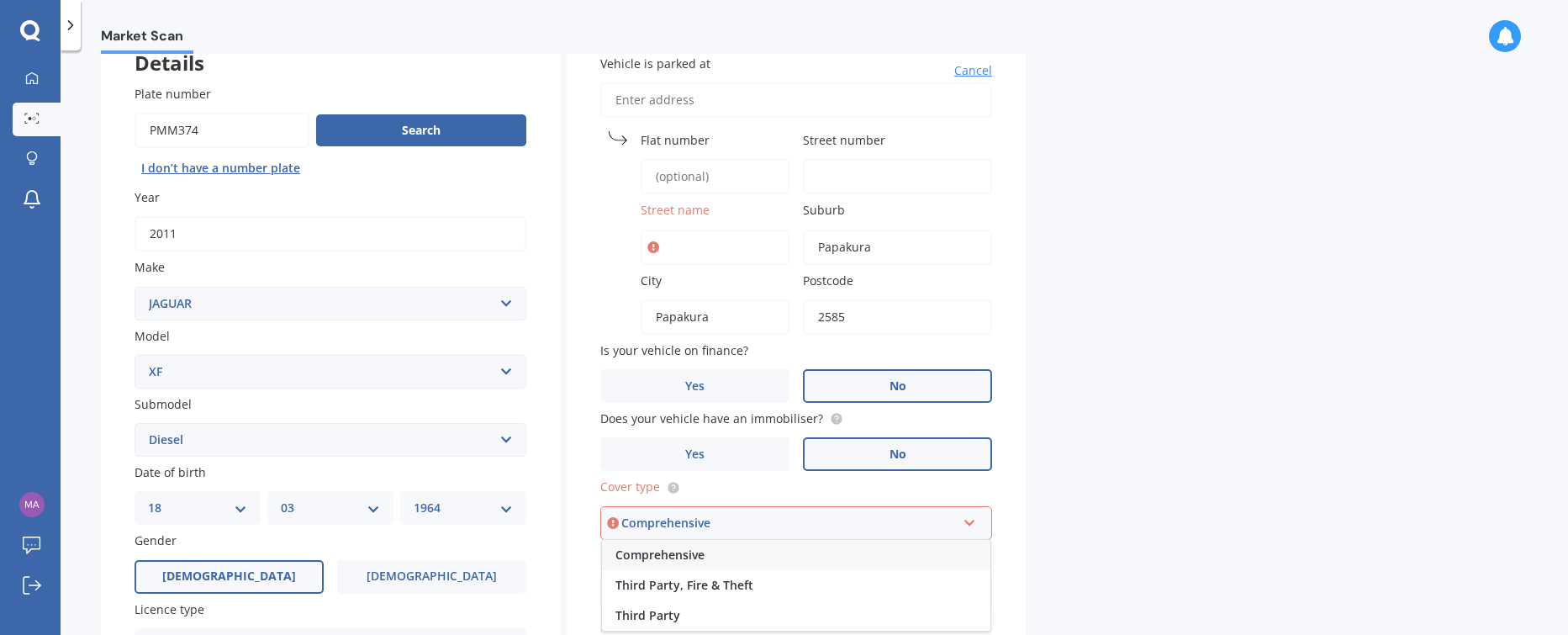
click at [664, 551] on span "Comprehensive" at bounding box center [660, 553] width 89 height 16
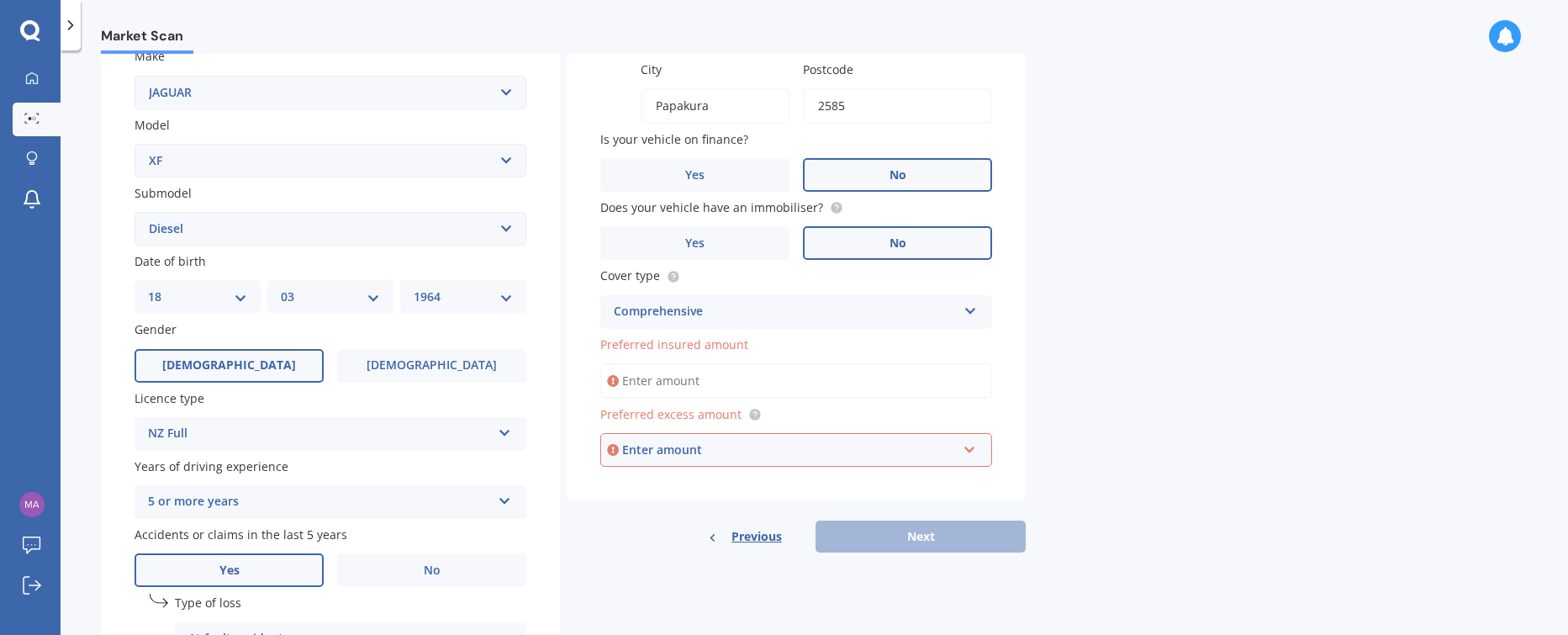
scroll to position [334, 0]
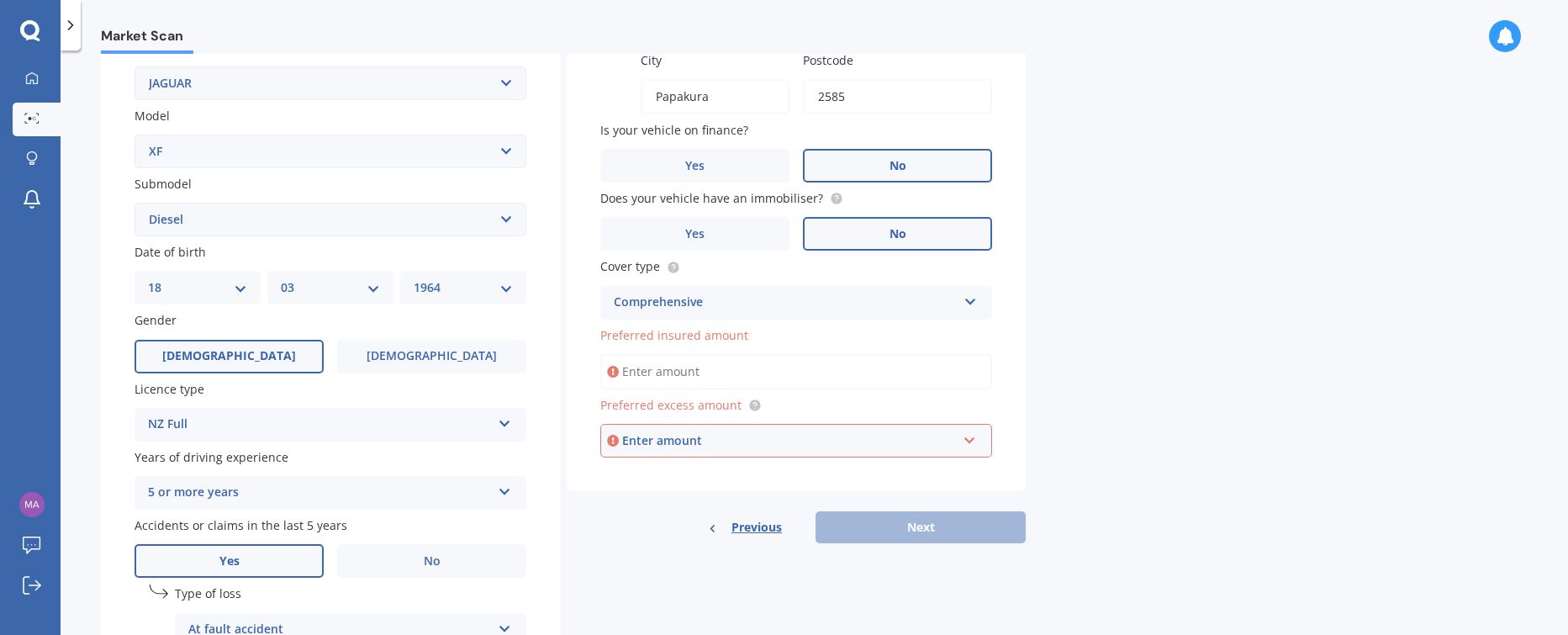
click at [701, 369] on input "Preferred insured amount" at bounding box center [796, 371] width 392 height 35
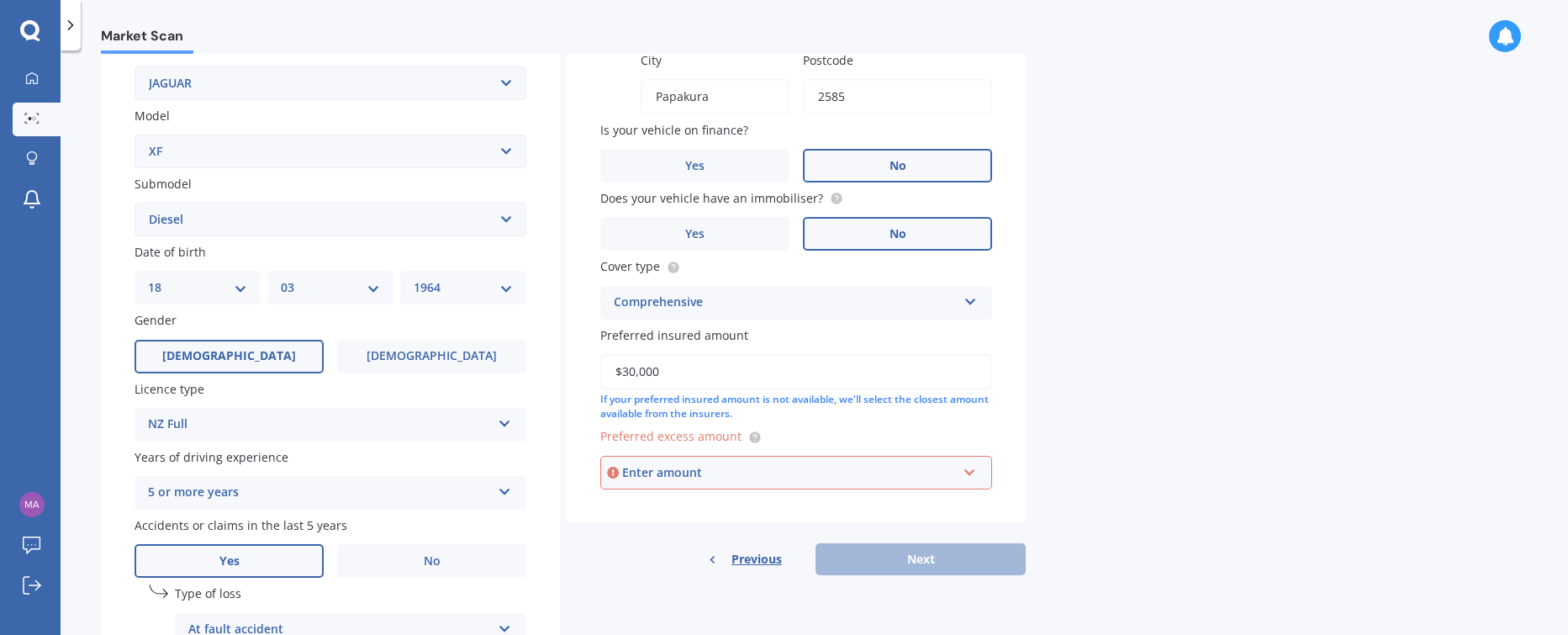
type input "$30,000"
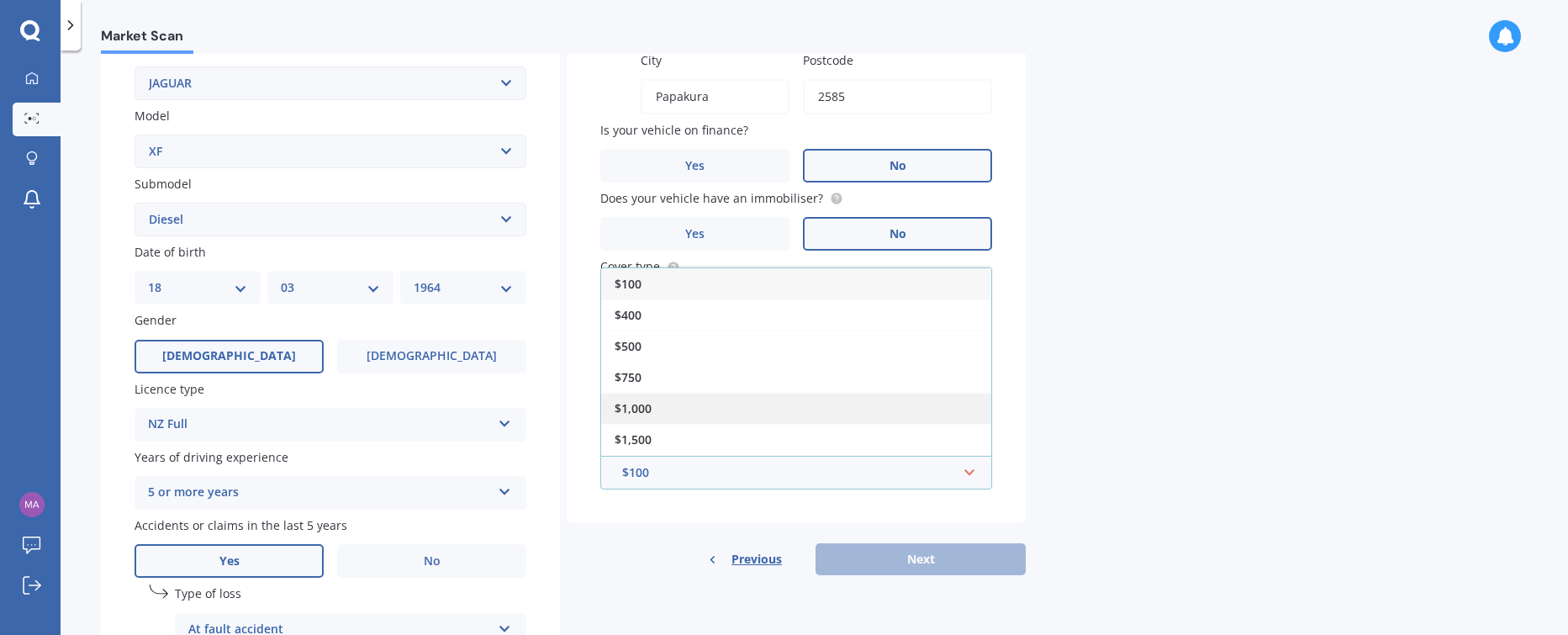
click at [632, 400] on span "$1,000" at bounding box center [634, 408] width 37 height 16
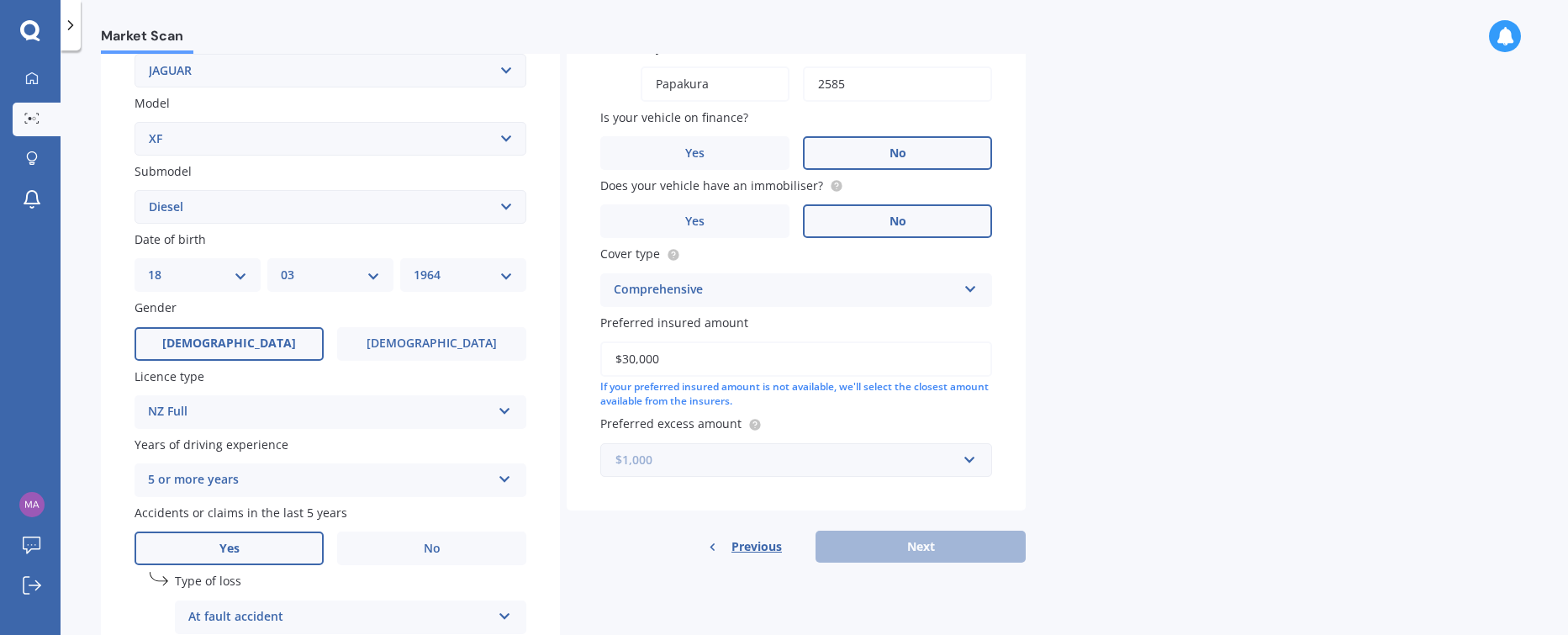
scroll to position [162, 0]
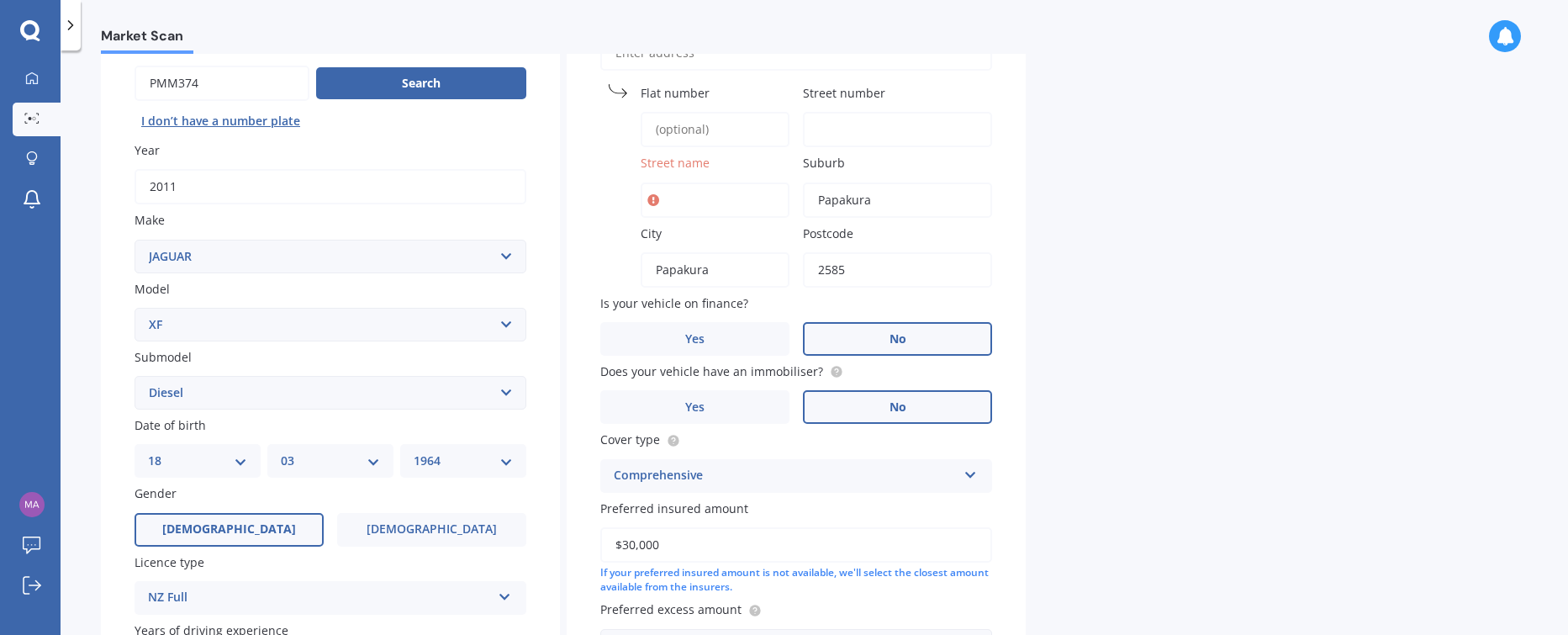
click at [675, 195] on input "Street name" at bounding box center [715, 200] width 149 height 35
type input "[GEOGRAPHIC_DATA]"
type input "[STREET_ADDRESS]"
type input "70"
click at [660, 200] on input "Street name" at bounding box center [715, 200] width 149 height 35
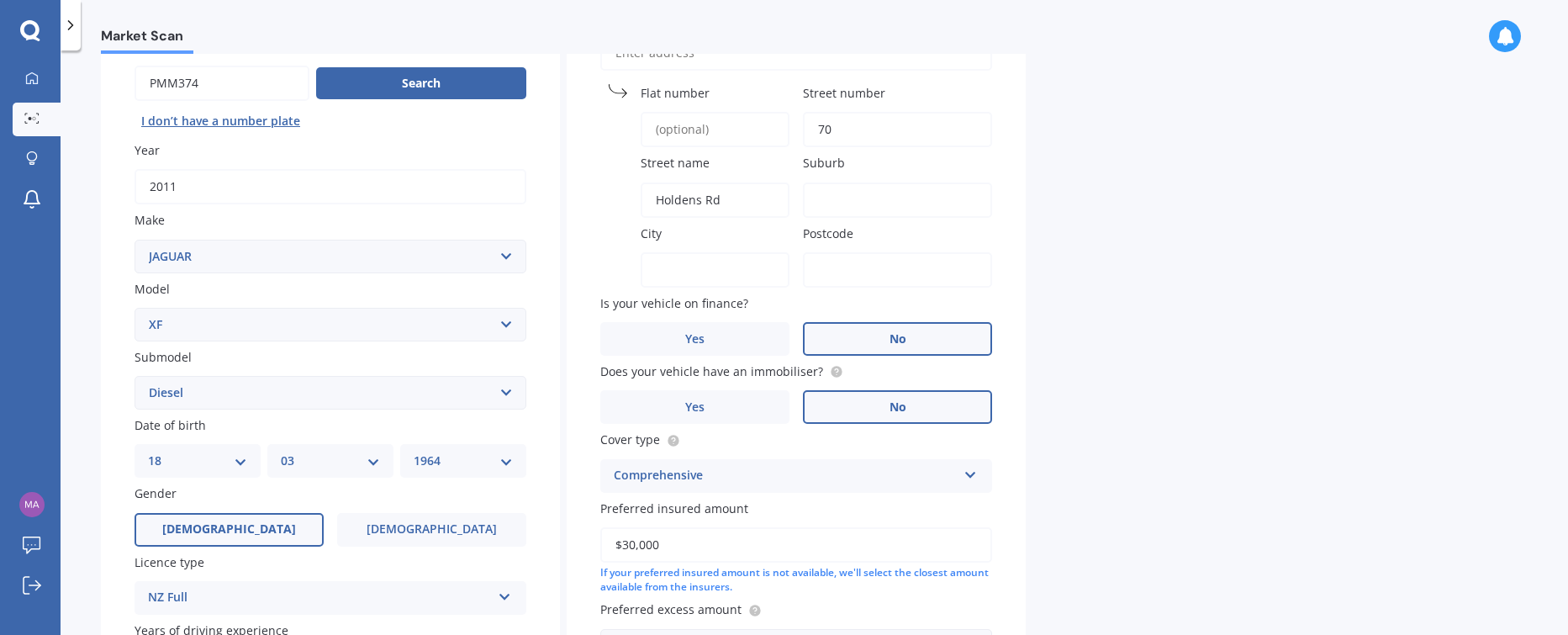
type input "Holdens Rd"
type input "Clevedon"
type input "[GEOGRAPHIC_DATA]"
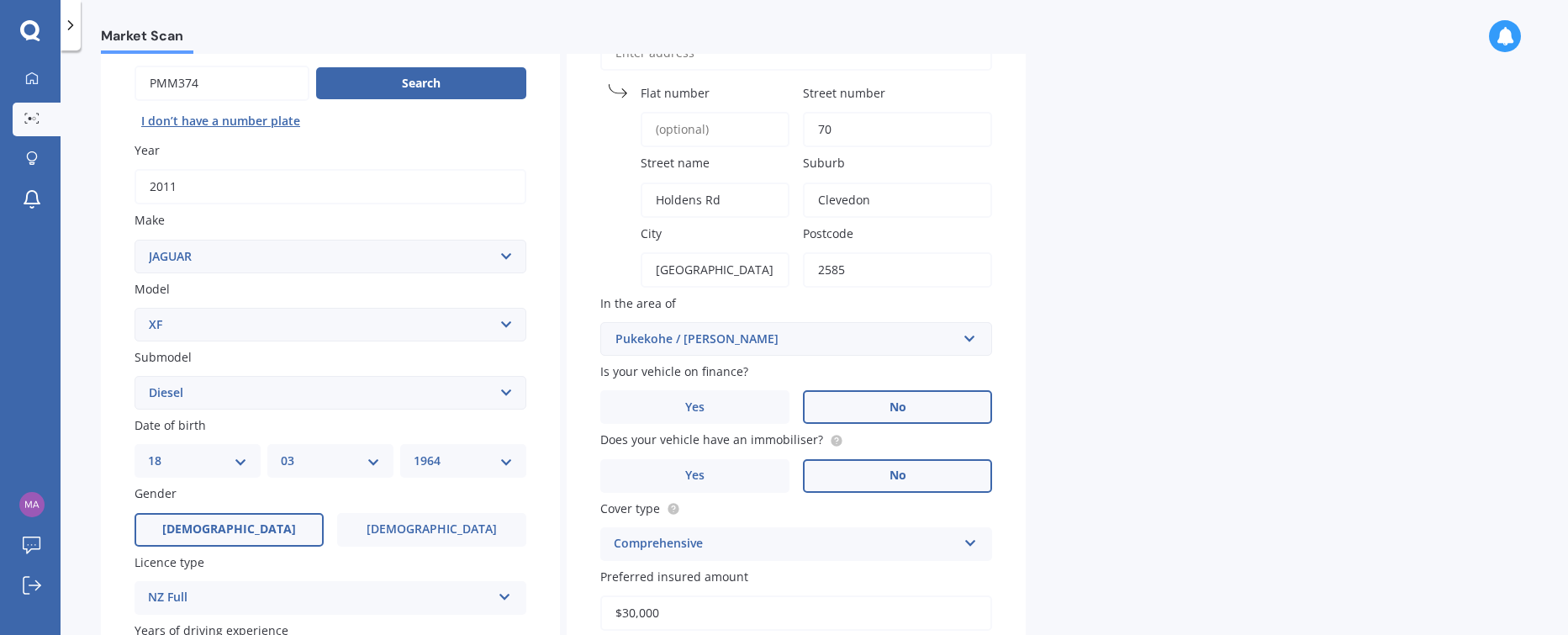
type input "2585"
click at [846, 351] on div "Vehicle is parked at [GEOGRAPHIC_DATA] number 70 Street name [GEOGRAPHIC_DATA] …" at bounding box center [796, 369] width 459 height 790
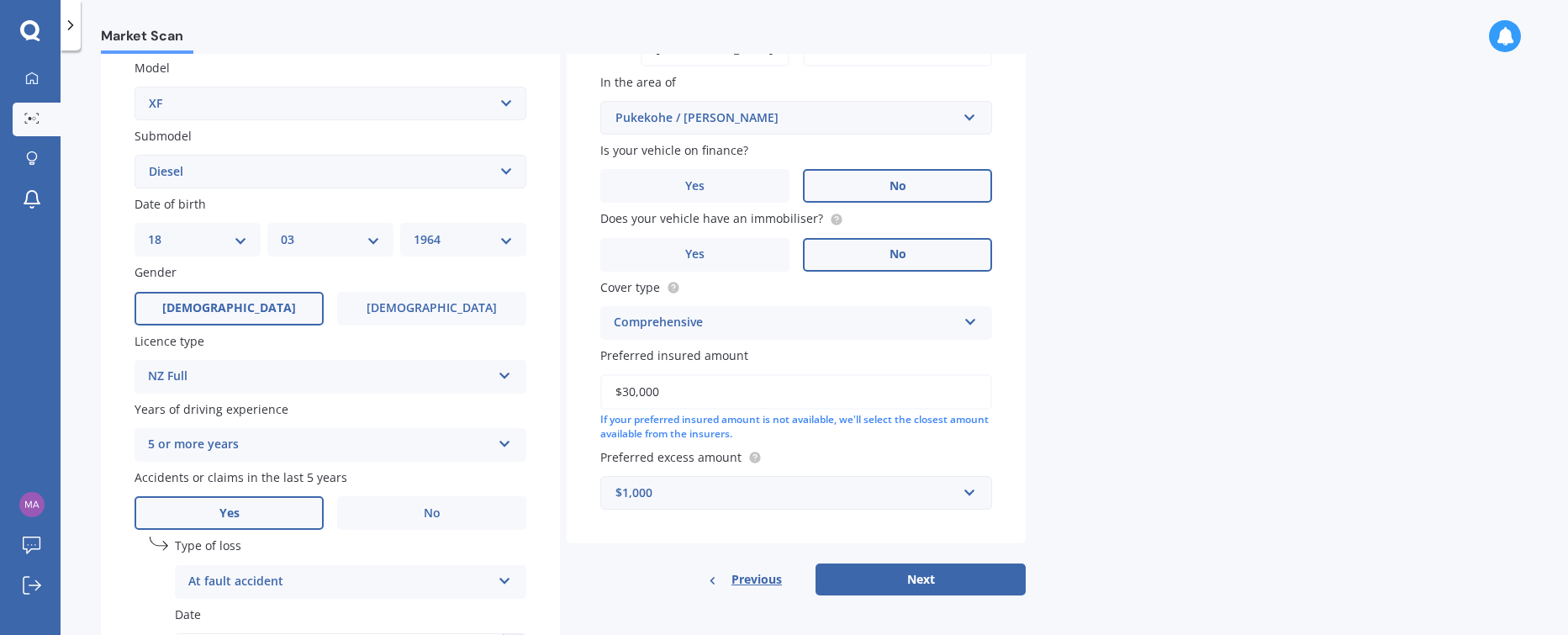
scroll to position [384, 0]
click at [950, 571] on button "Next" at bounding box center [921, 577] width 210 height 32
select select "18"
select select "03"
select select "1964"
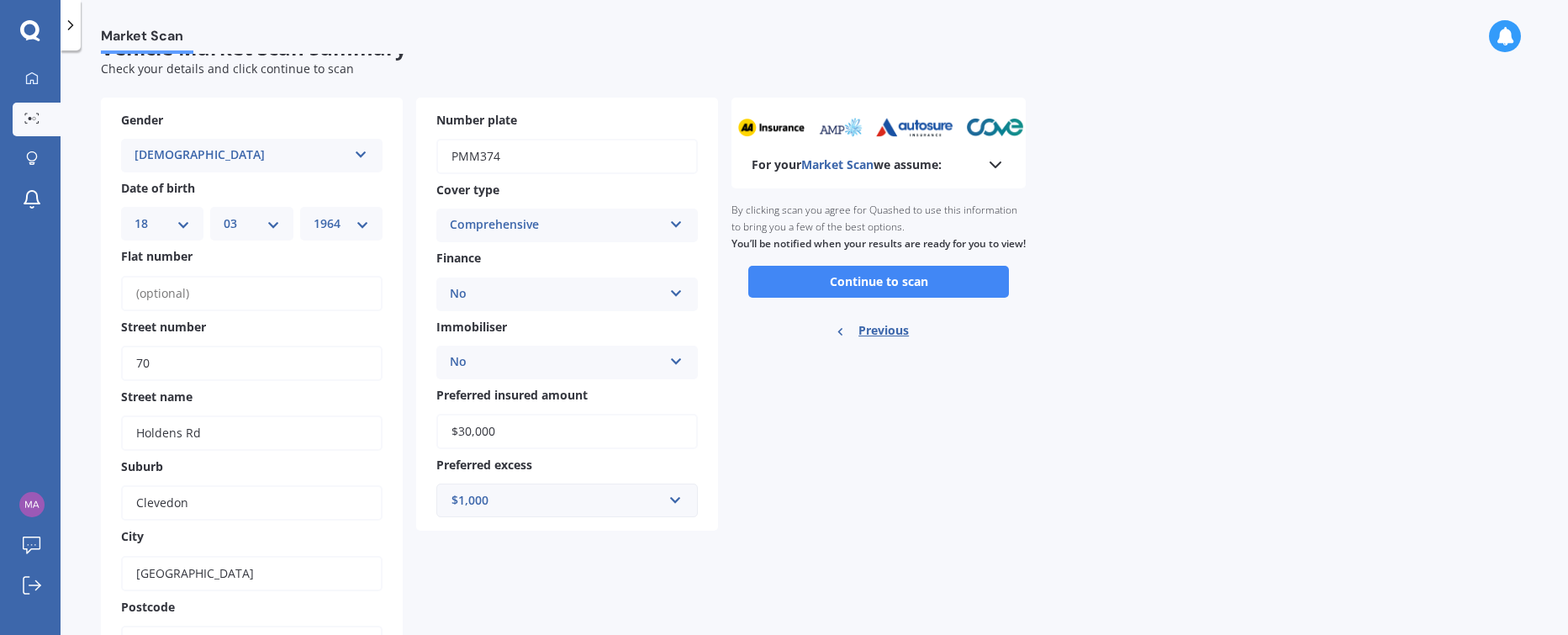
scroll to position [0, 0]
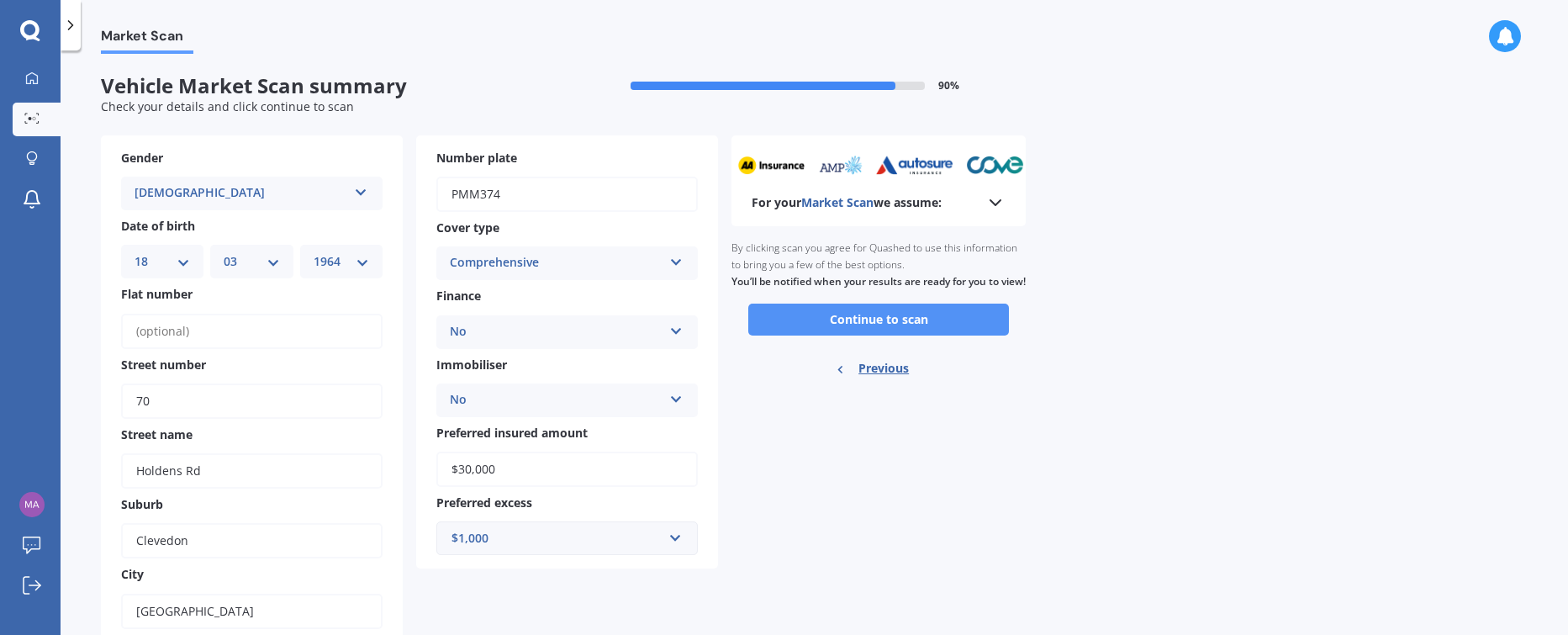
click at [875, 332] on button "Continue to scan" at bounding box center [879, 319] width 261 height 32
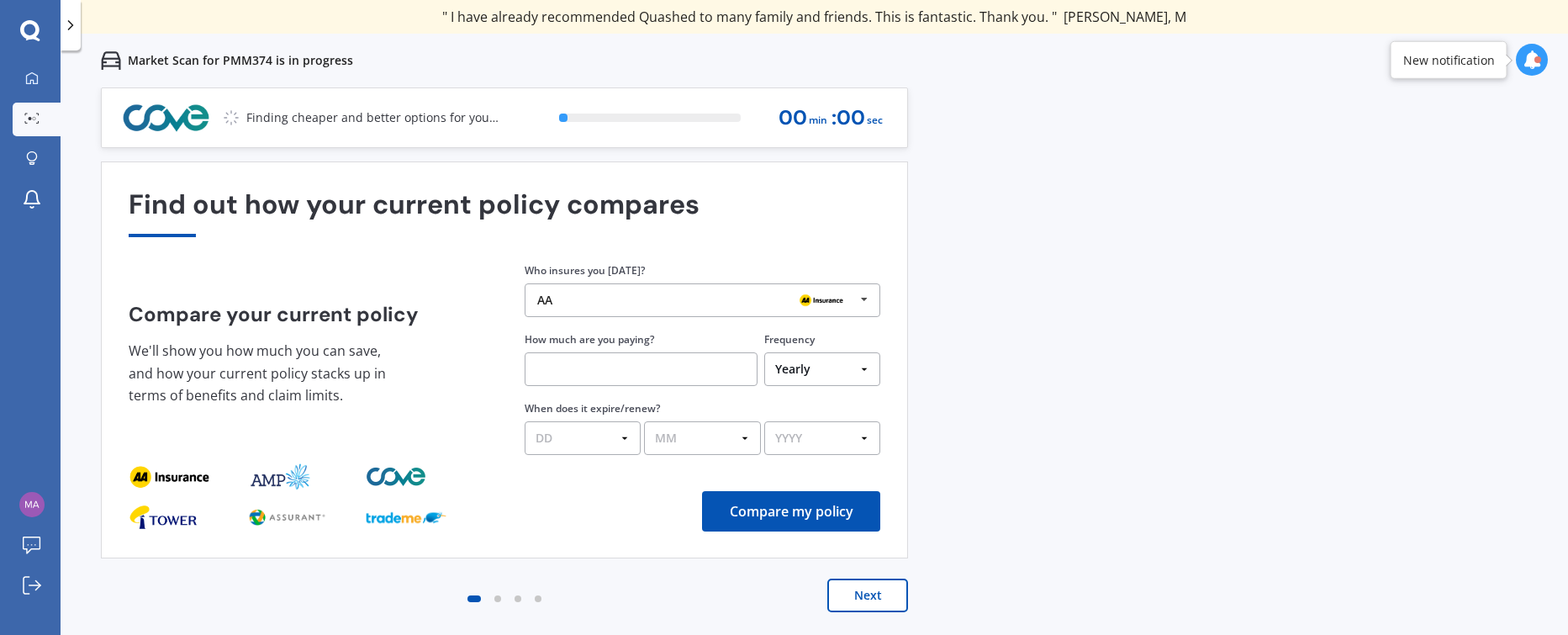
click at [869, 596] on button "Next" at bounding box center [868, 595] width 81 height 33
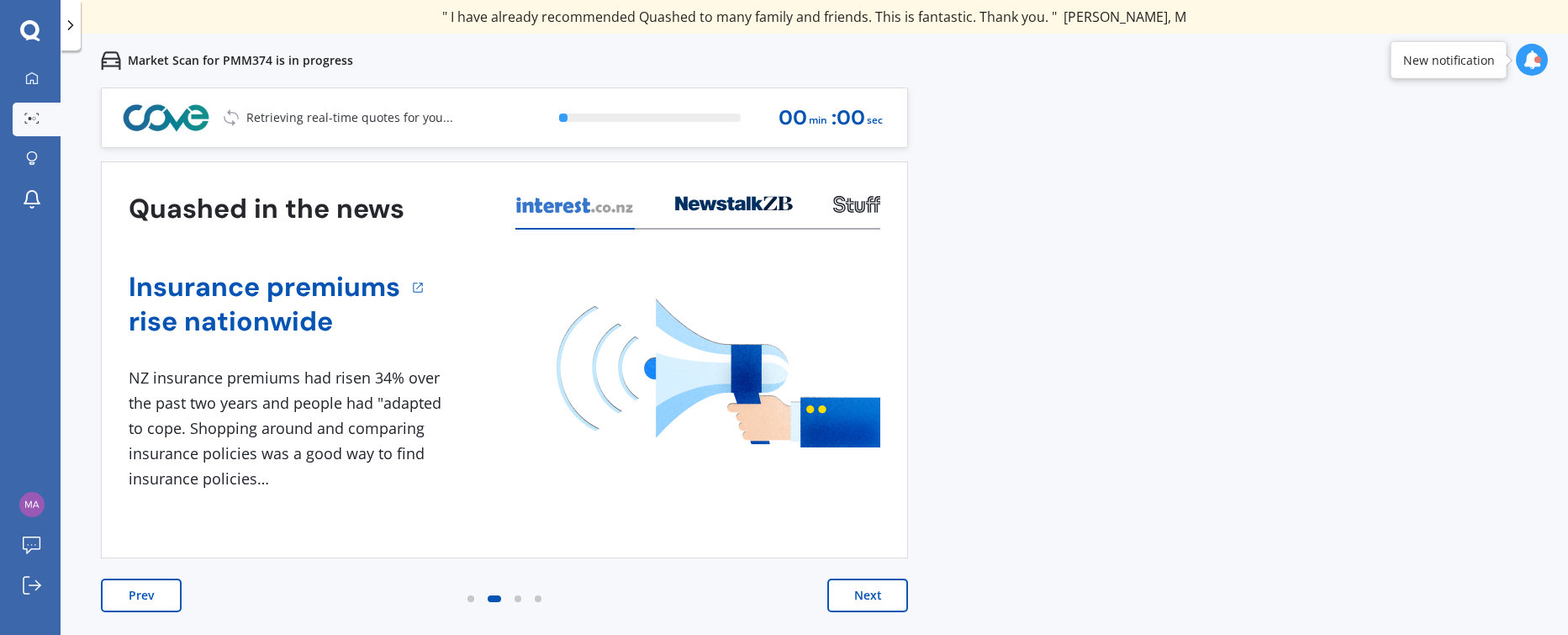
click at [869, 596] on button "Next" at bounding box center [868, 595] width 81 height 33
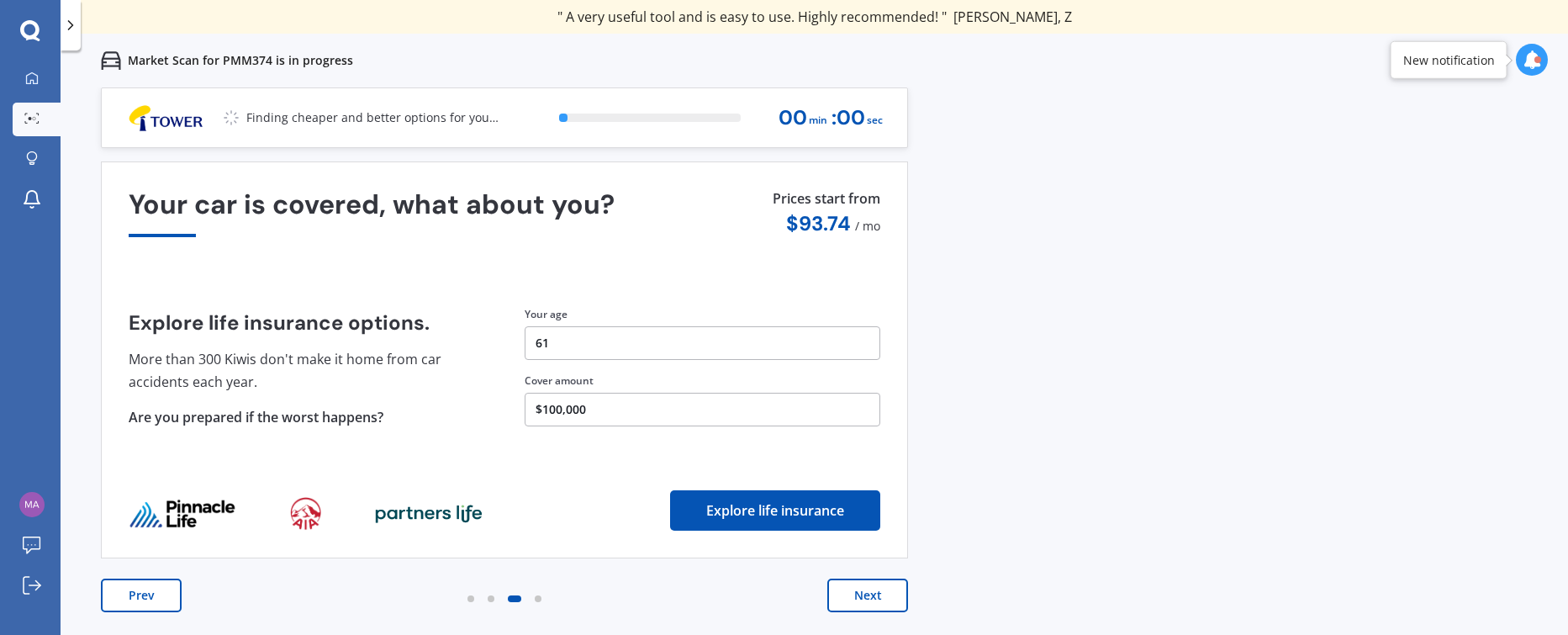
click at [869, 596] on button "Next" at bounding box center [868, 595] width 81 height 33
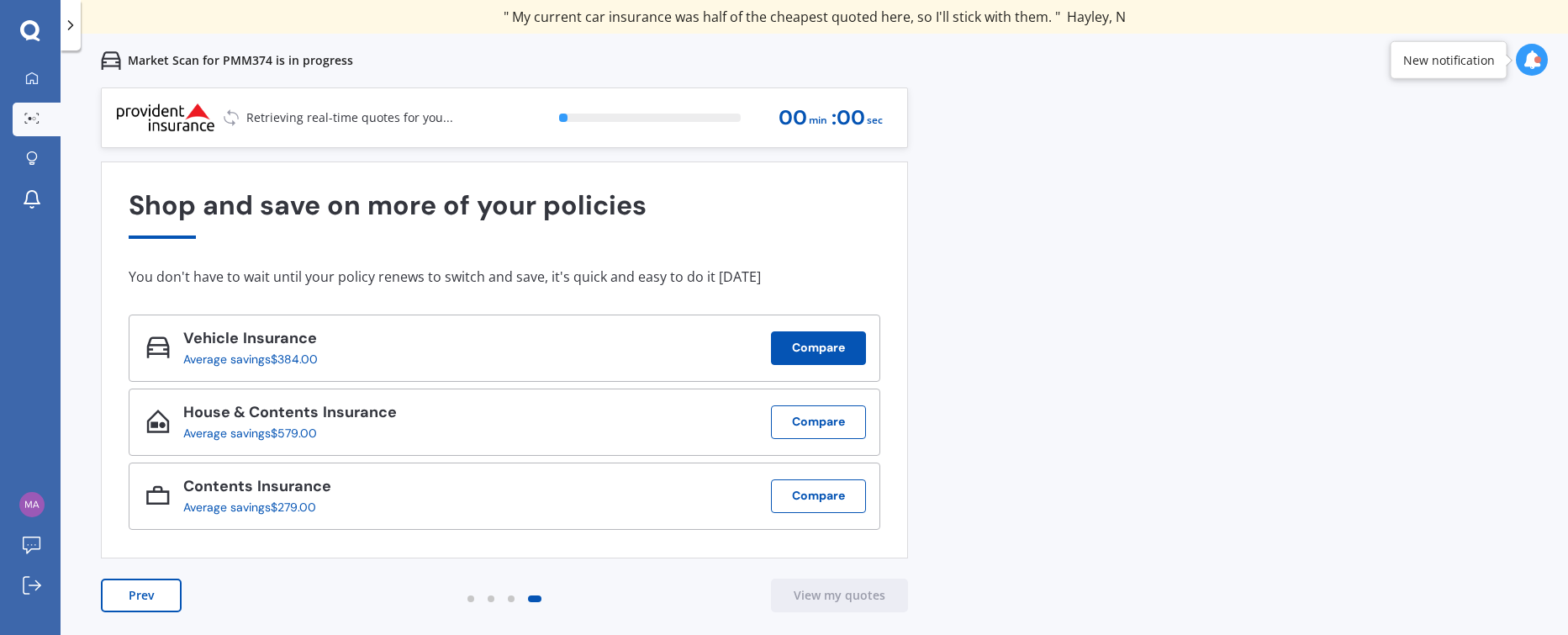
click at [833, 355] on button "Compare" at bounding box center [818, 348] width 95 height 33
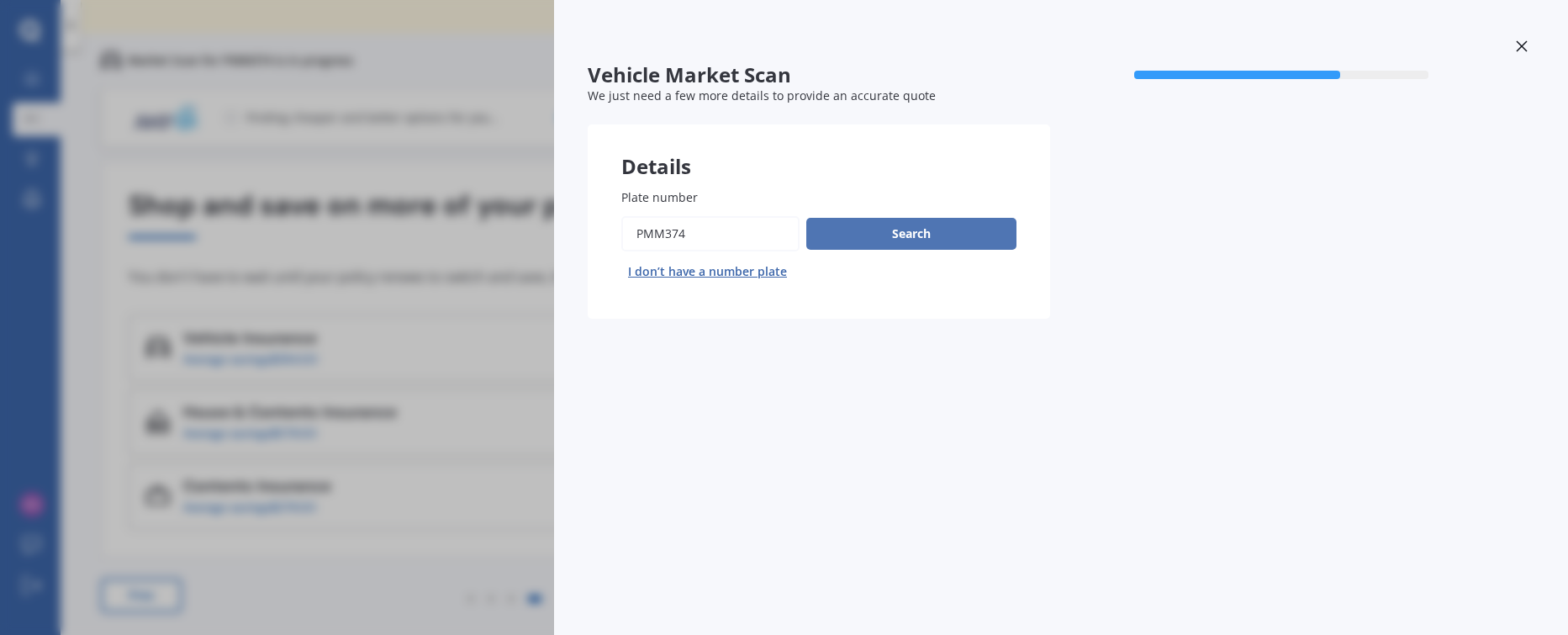
click at [908, 235] on button "Search" at bounding box center [911, 233] width 210 height 32
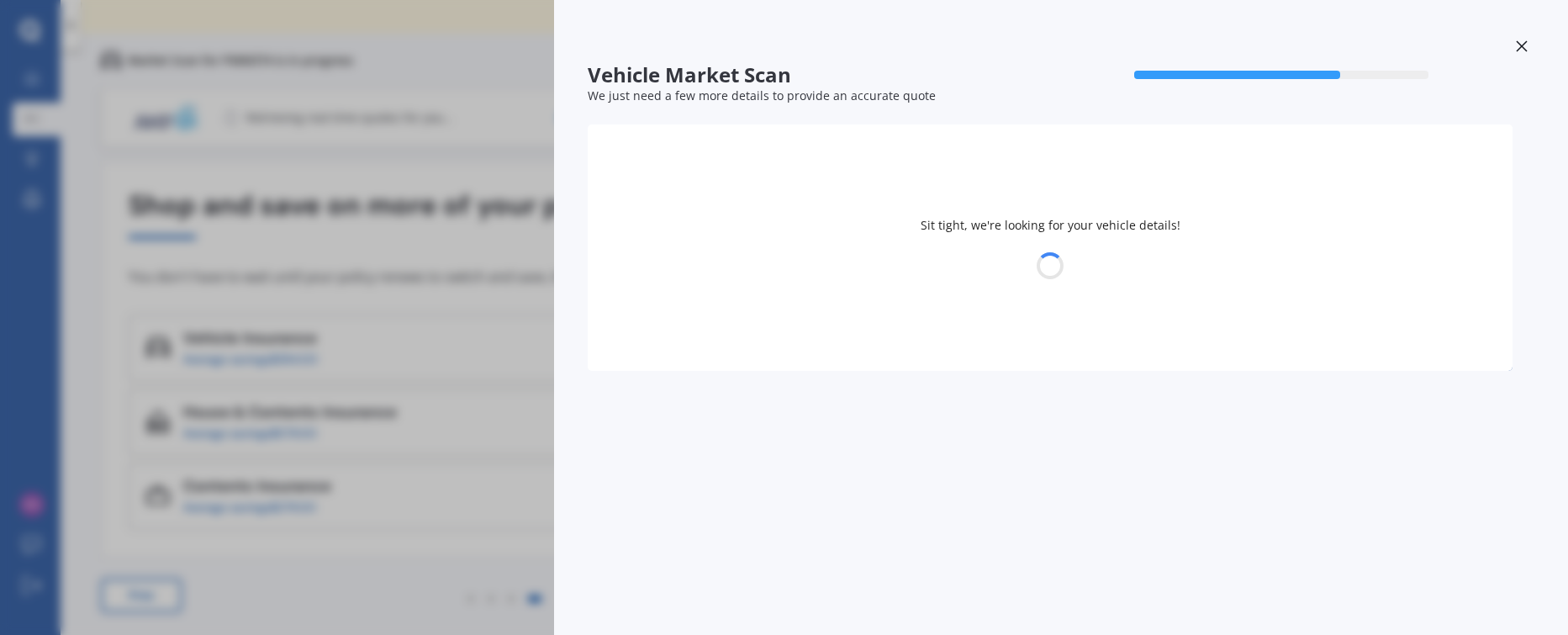
select select "JAGUAR"
select select "XF"
select select "18"
select select "03"
select select "1964"
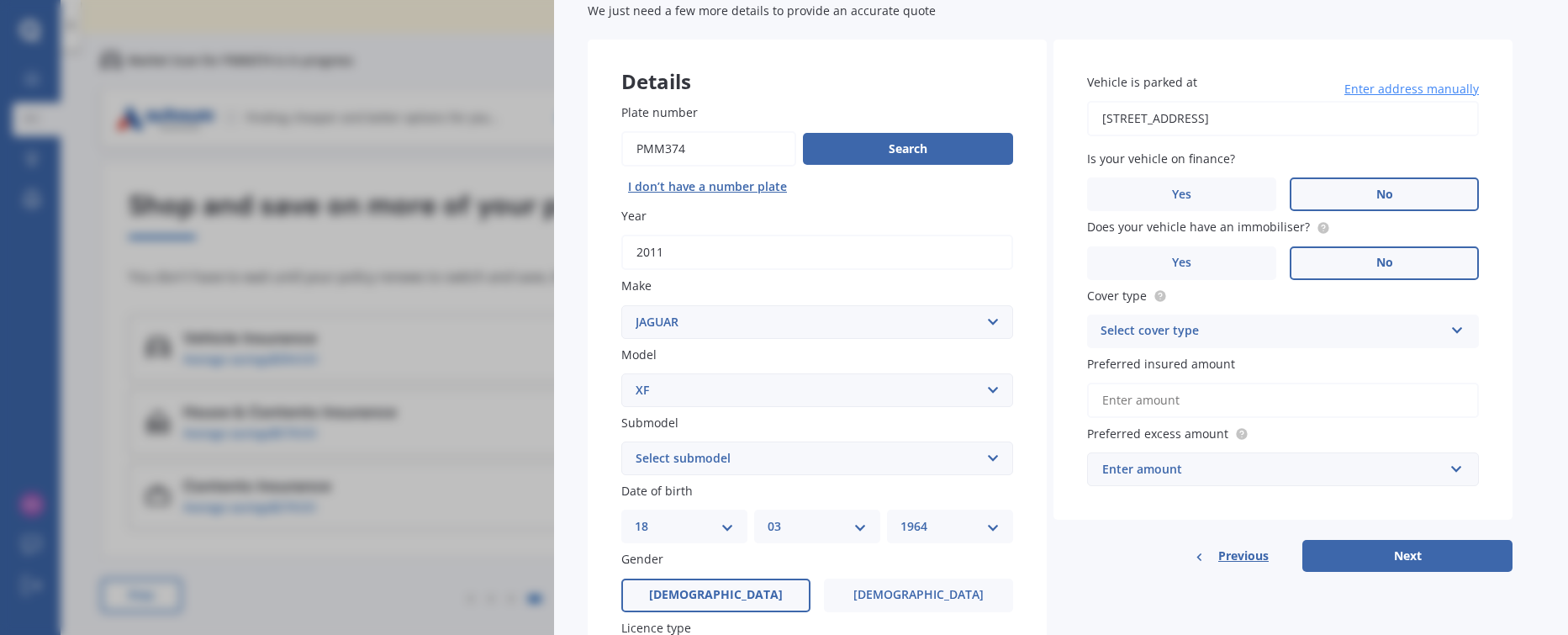
scroll to position [151, 0]
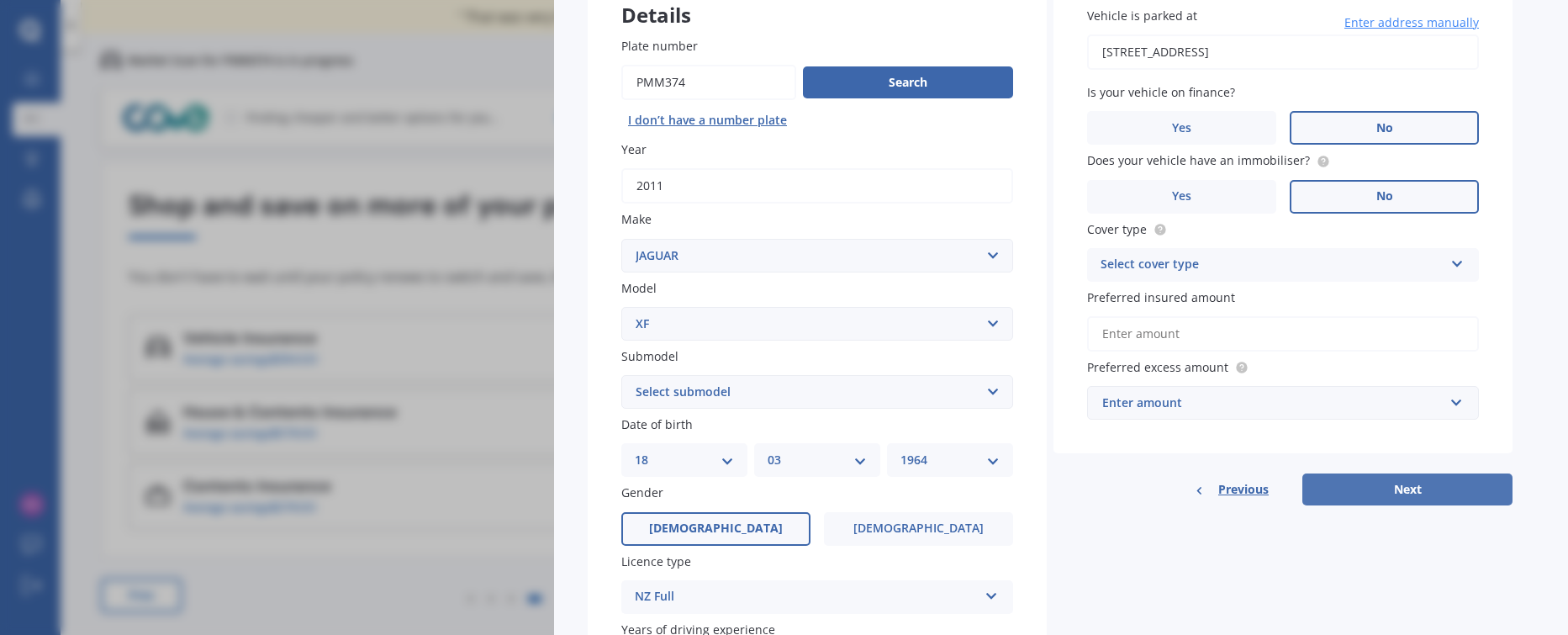
click at [1345, 486] on button "Next" at bounding box center [1407, 489] width 210 height 32
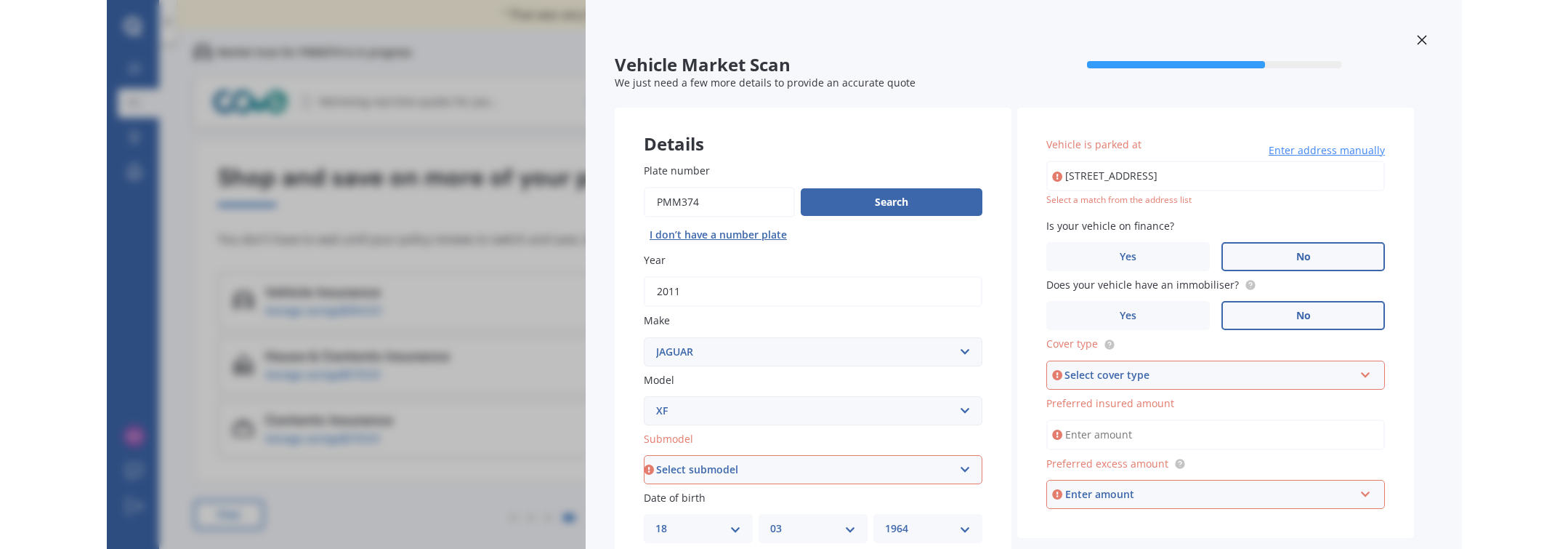
scroll to position [0, 0]
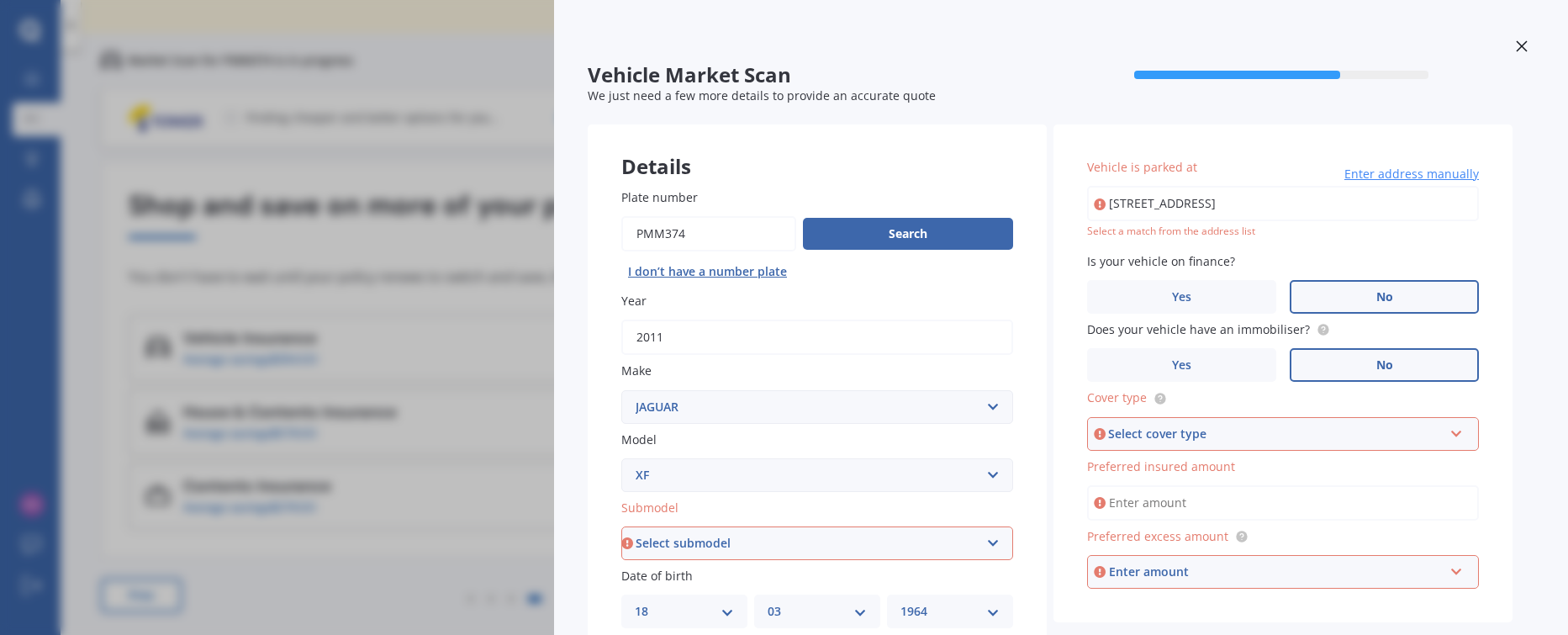
click at [388, 237] on div "Vehicle Market Scan 70 % We just need a few more details to provide an accurate…" at bounding box center [784, 318] width 1568 height 635
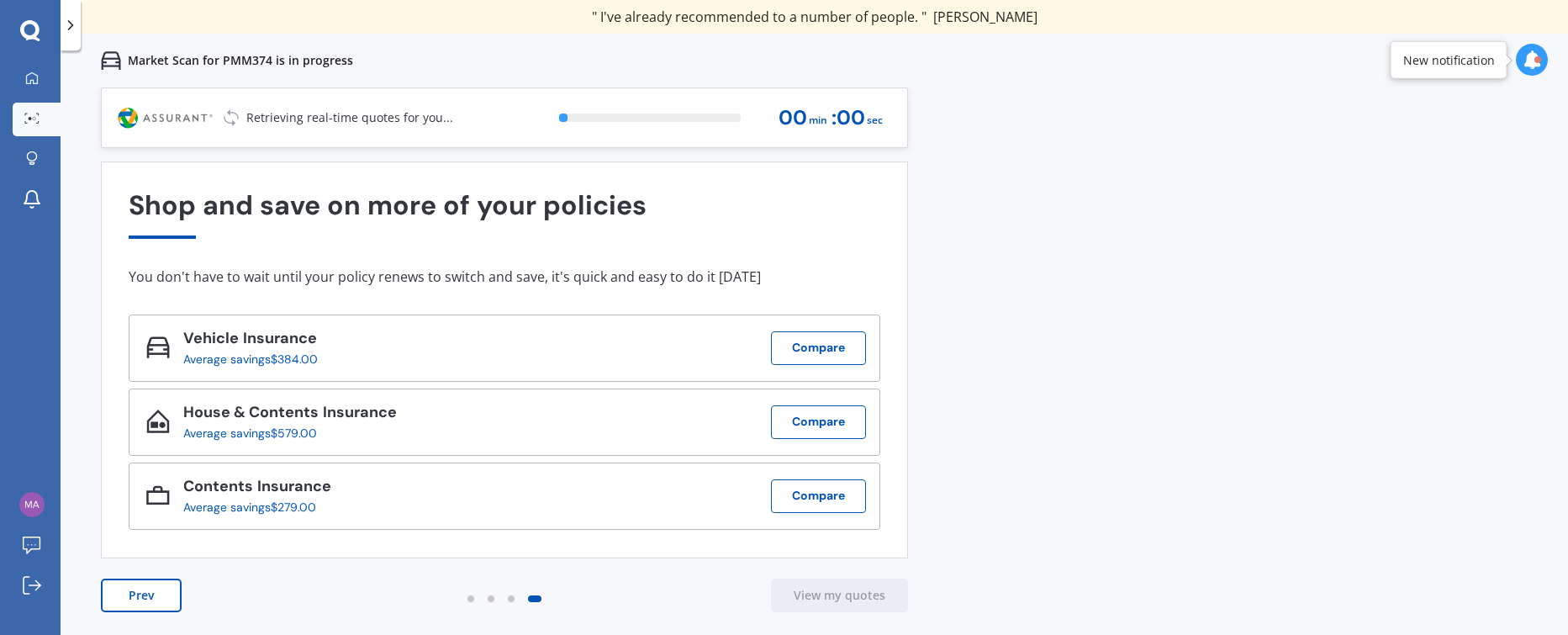
click at [1345, 64] on div "New notification" at bounding box center [1449, 59] width 92 height 17
click at [811, 586] on button "View my quotes" at bounding box center [840, 595] width 137 height 33
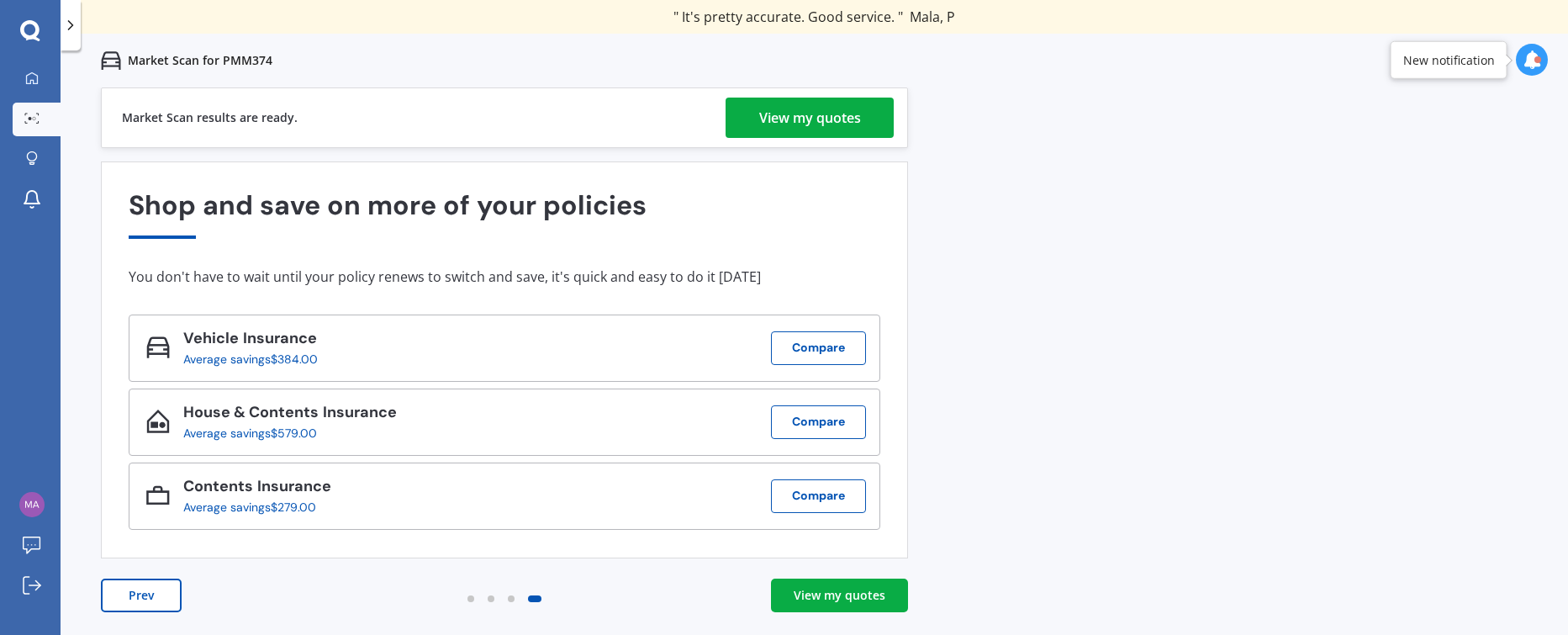
click at [817, 110] on div "View my quotes" at bounding box center [811, 117] width 102 height 40
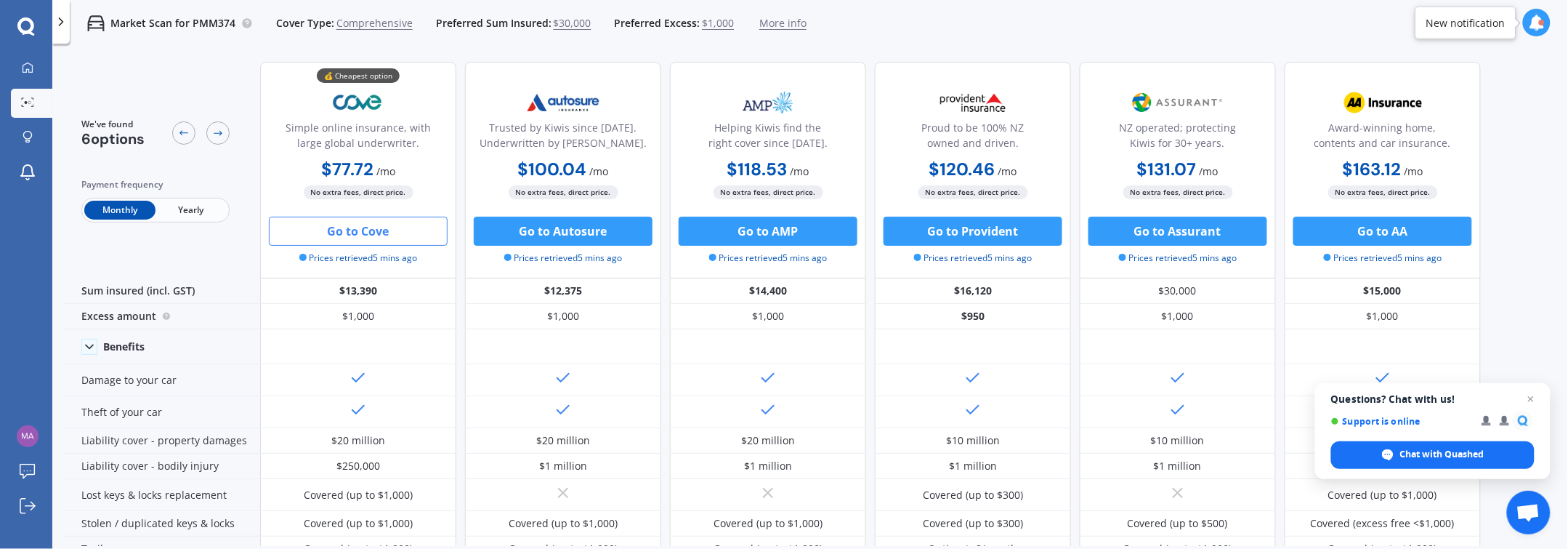
click at [364, 233] on button "Go to Cove" at bounding box center [358, 231] width 179 height 29
